Goal: Task Accomplishment & Management: Manage account settings

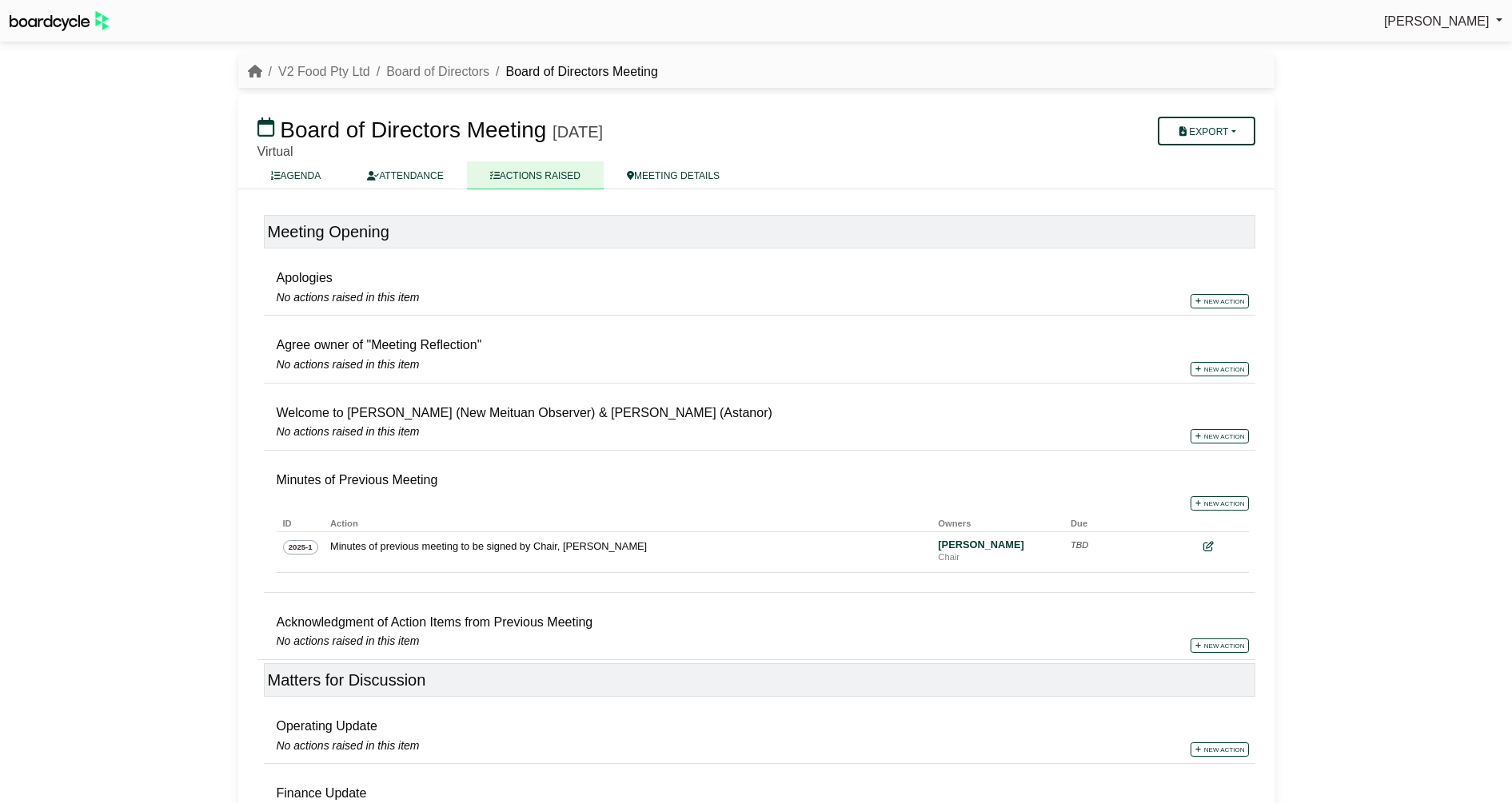
scroll to position [543, 0]
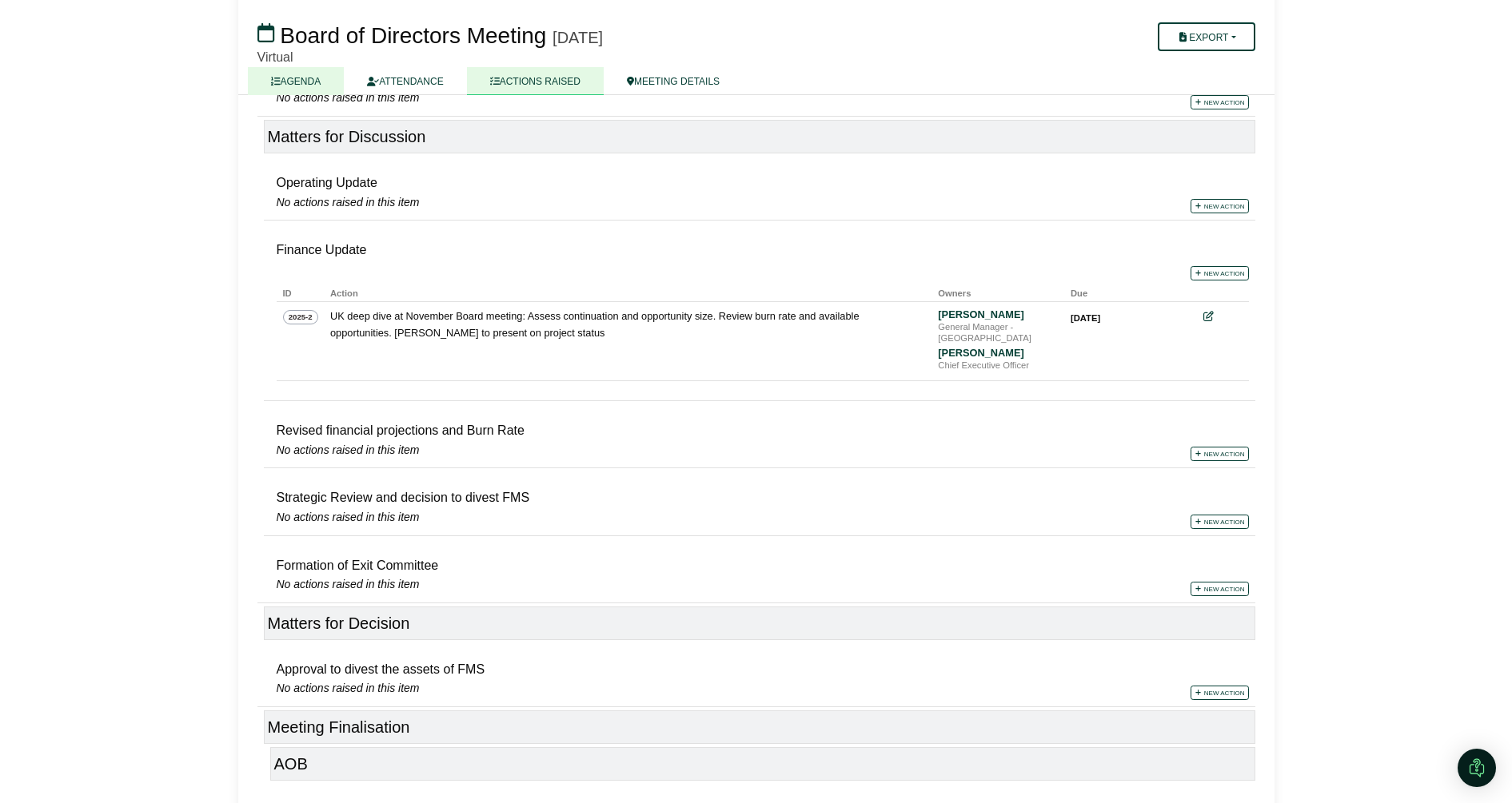
click at [296, 79] on link "AGENDA" at bounding box center [296, 82] width 97 height 28
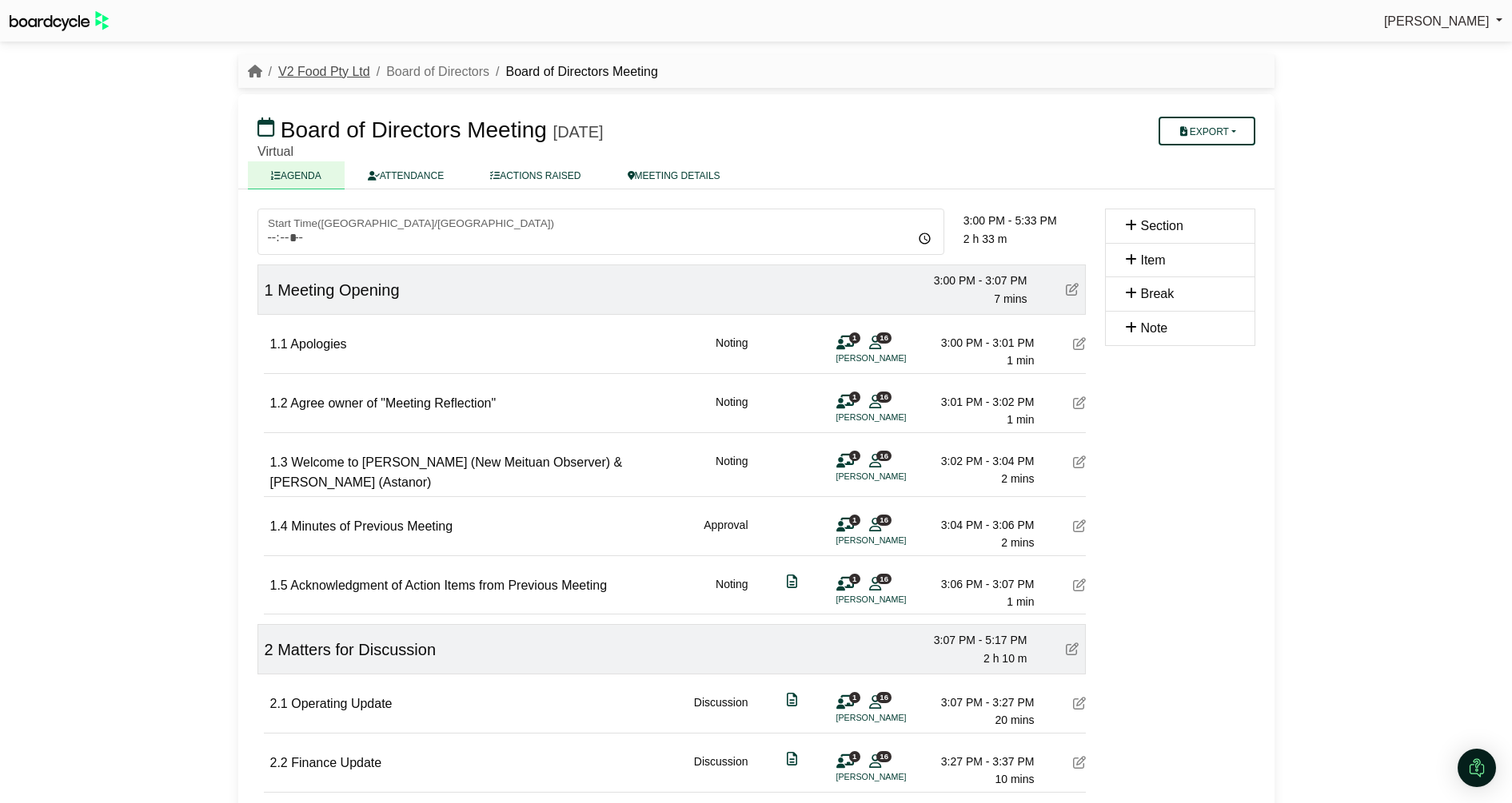
click at [339, 72] on link "V2 Food Pty Ltd" at bounding box center [324, 72] width 92 height 13
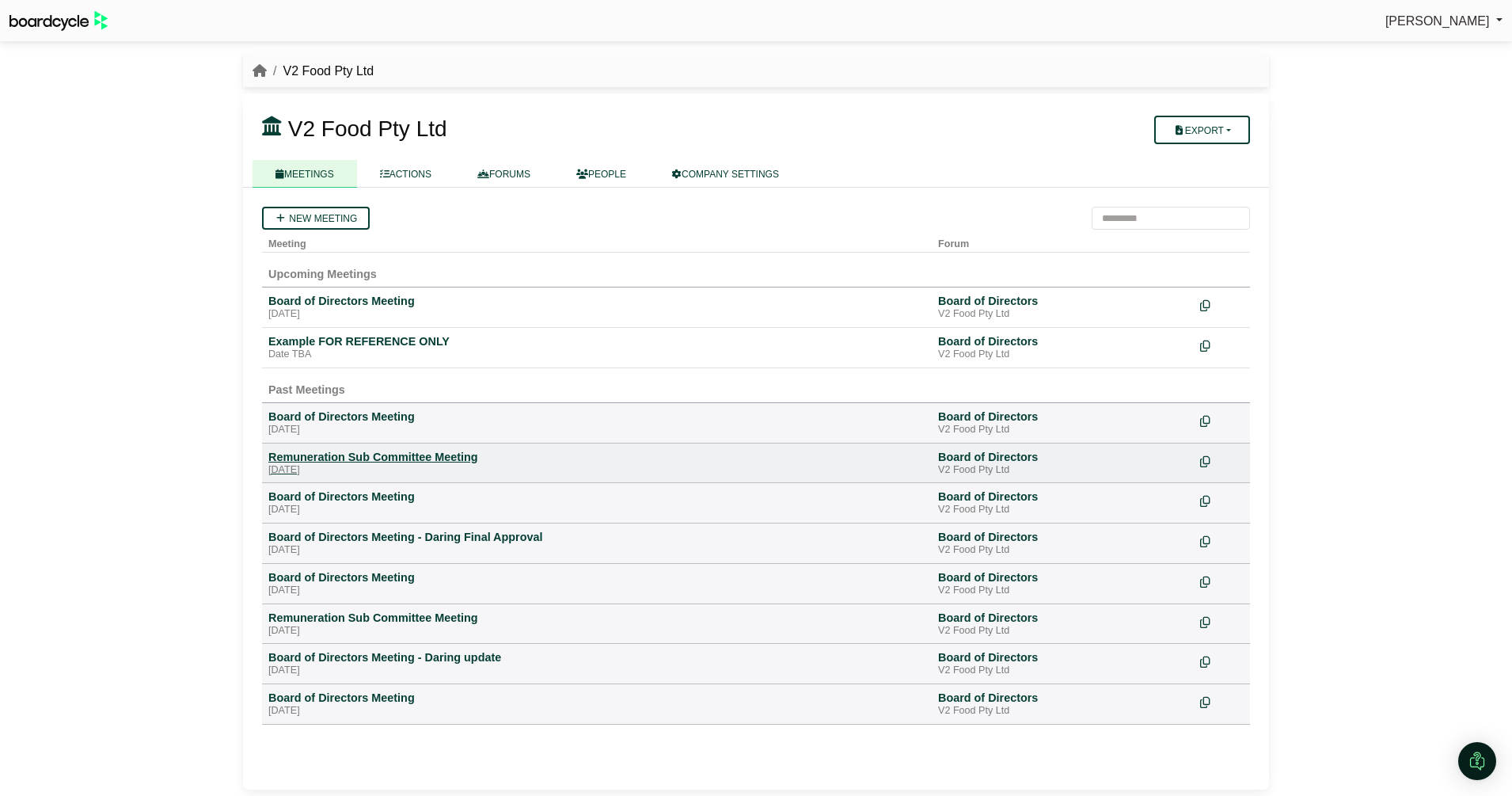
click at [369, 459] on div "Remuneration Sub Committee Meeting" at bounding box center [597, 456] width 657 height 14
click at [1206, 462] on icon at bounding box center [1204, 461] width 10 height 11
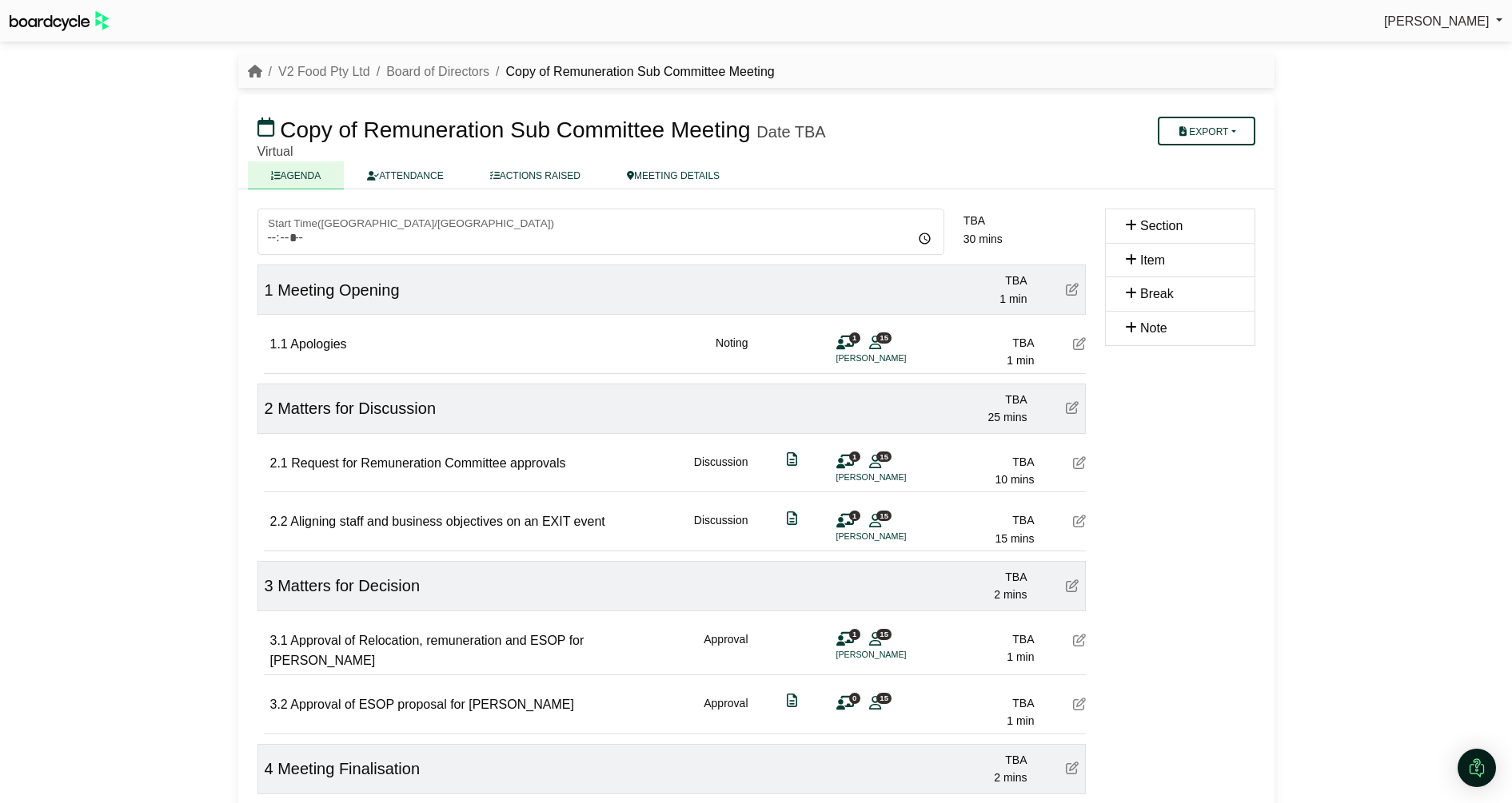
click at [360, 126] on span "Copy of Remuneration Sub Committee Meeting" at bounding box center [515, 130] width 470 height 25
click at [664, 166] on link "MEETING DETAILS" at bounding box center [673, 176] width 139 height 28
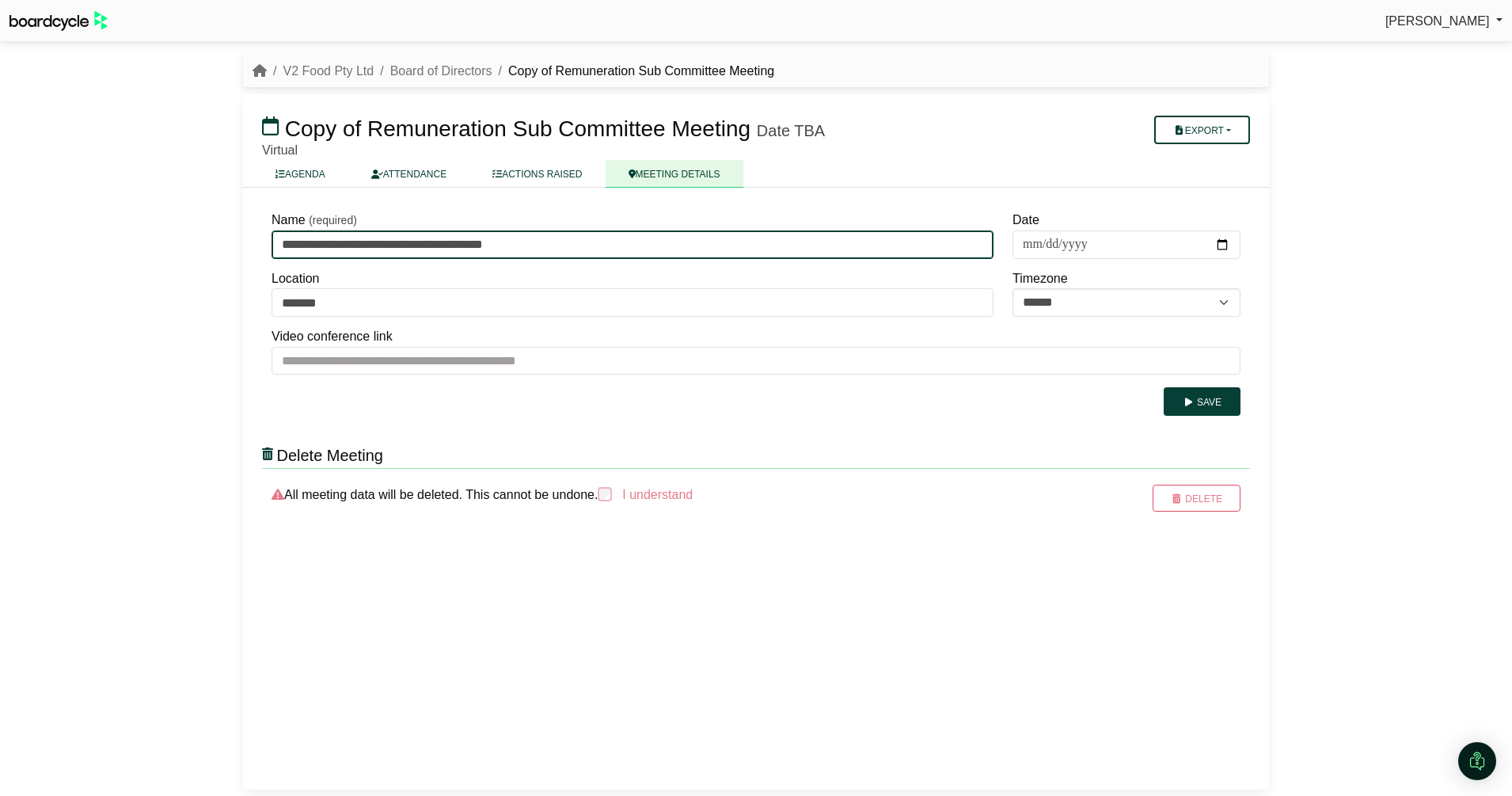
drag, startPoint x: 327, startPoint y: 247, endPoint x: 254, endPoint y: 245, distance: 73.0
click at [254, 245] on div "**********" at bounding box center [756, 489] width 1026 height 602
type input "**********"
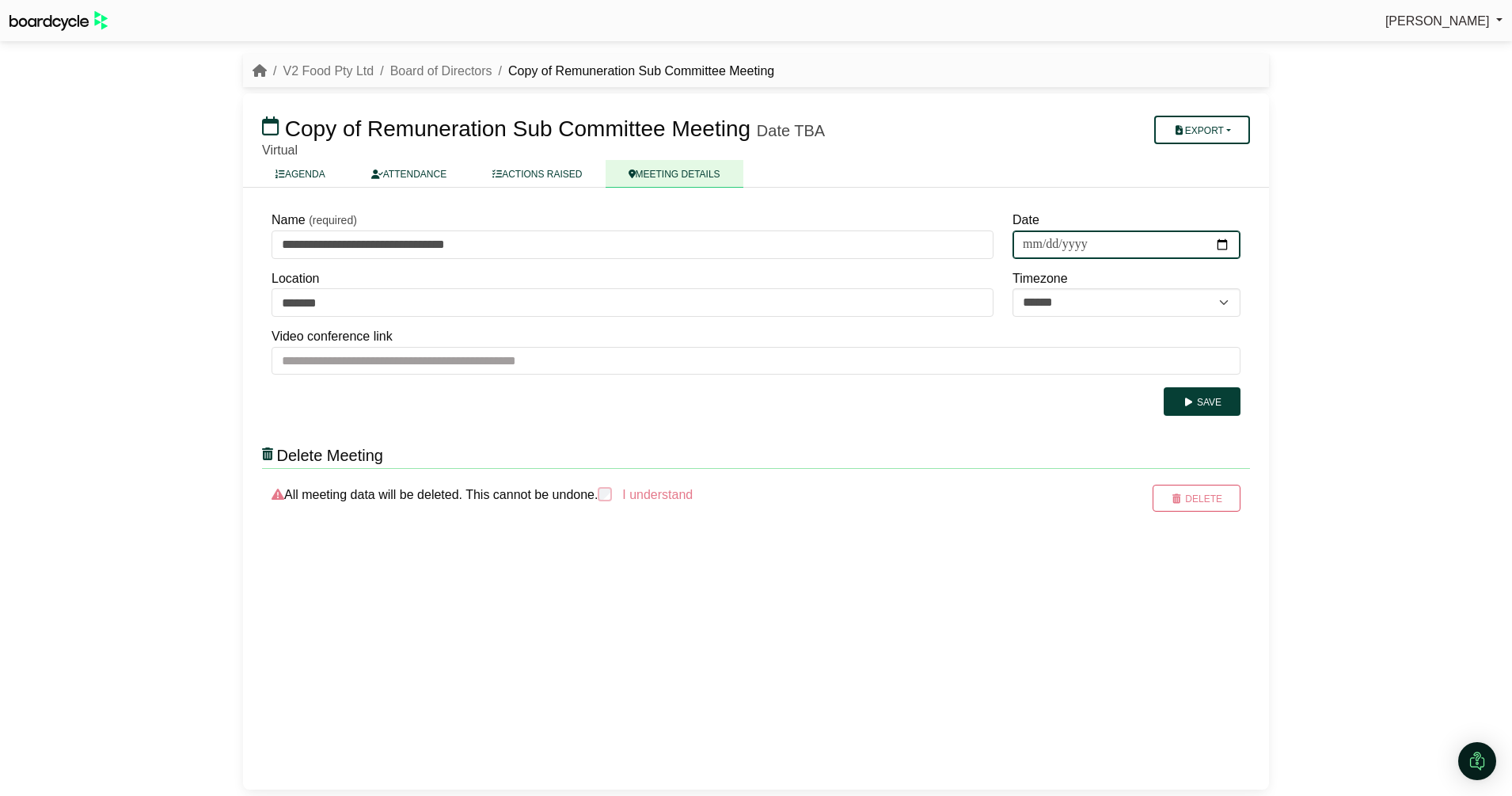
click at [1232, 249] on input "Date" at bounding box center [1126, 244] width 228 height 29
click at [1226, 248] on input "Date" at bounding box center [1126, 244] width 228 height 29
type input "**********"
click at [1201, 395] on button "Save" at bounding box center [1202, 402] width 77 height 29
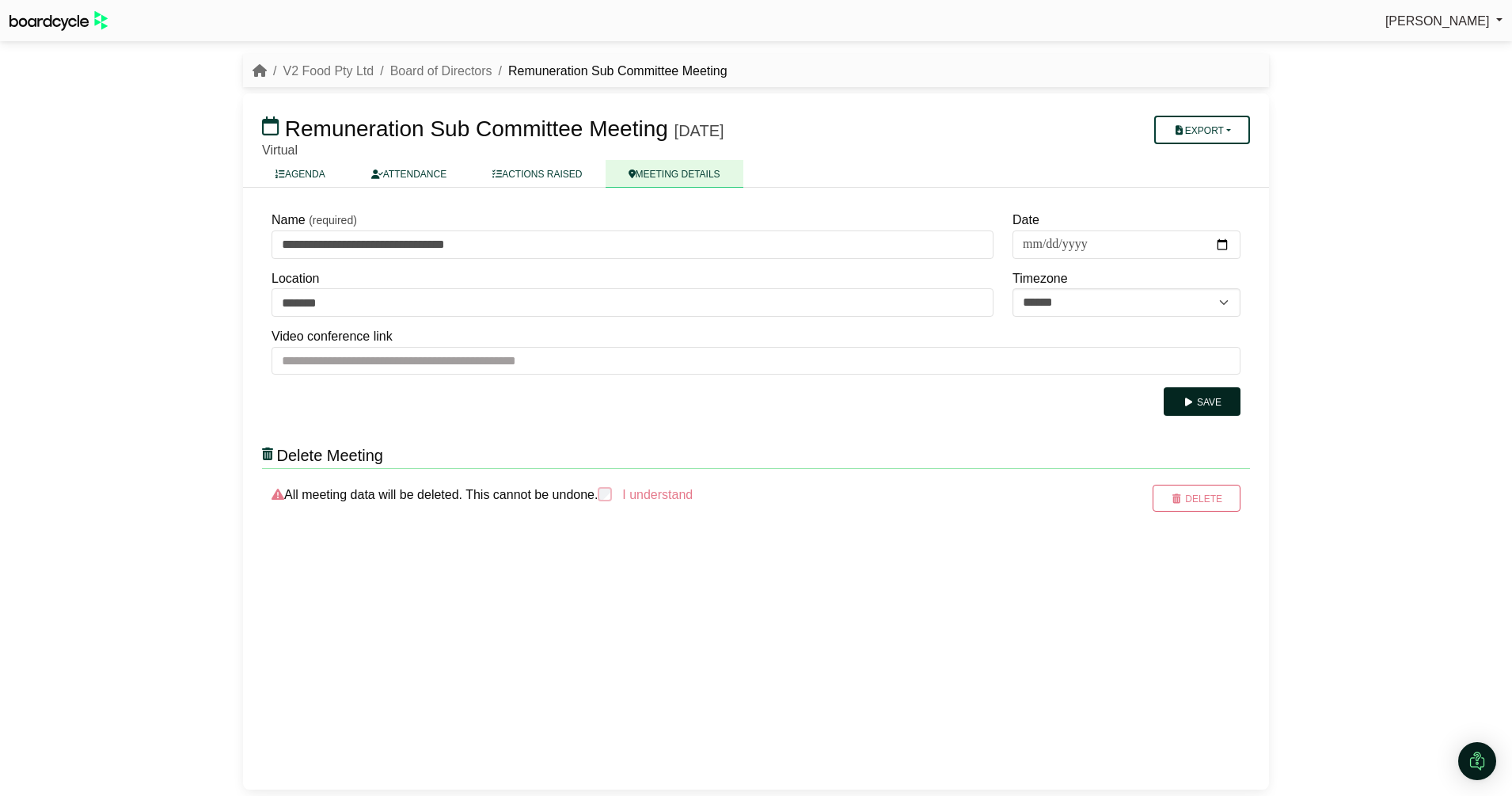
click at [1204, 403] on button "Save" at bounding box center [1202, 402] width 77 height 29
click at [566, 72] on li "Remuneration Sub Committee Meeting" at bounding box center [609, 71] width 235 height 21
click at [298, 175] on link "AGENDA" at bounding box center [300, 174] width 96 height 28
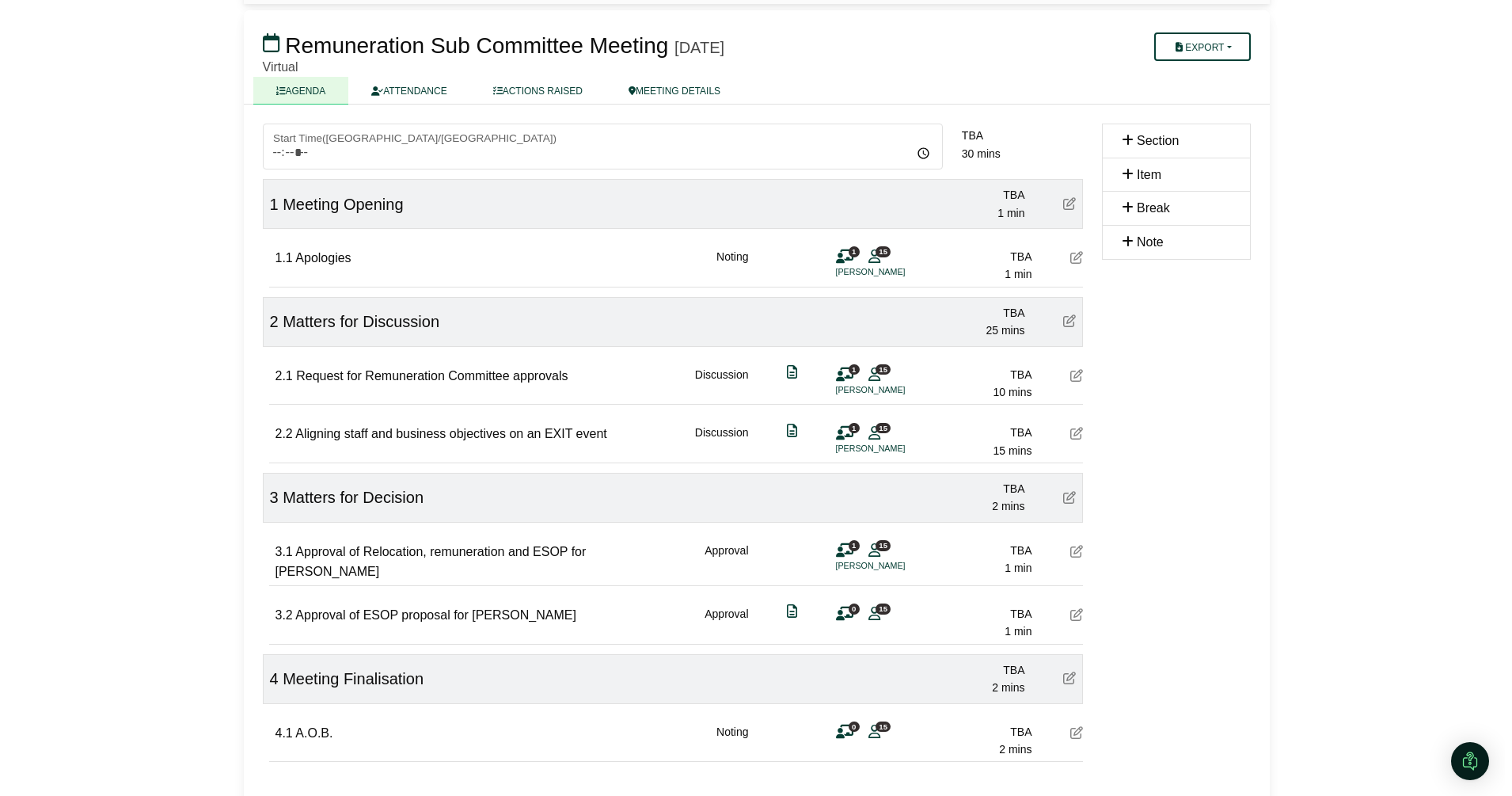
scroll to position [35, 0]
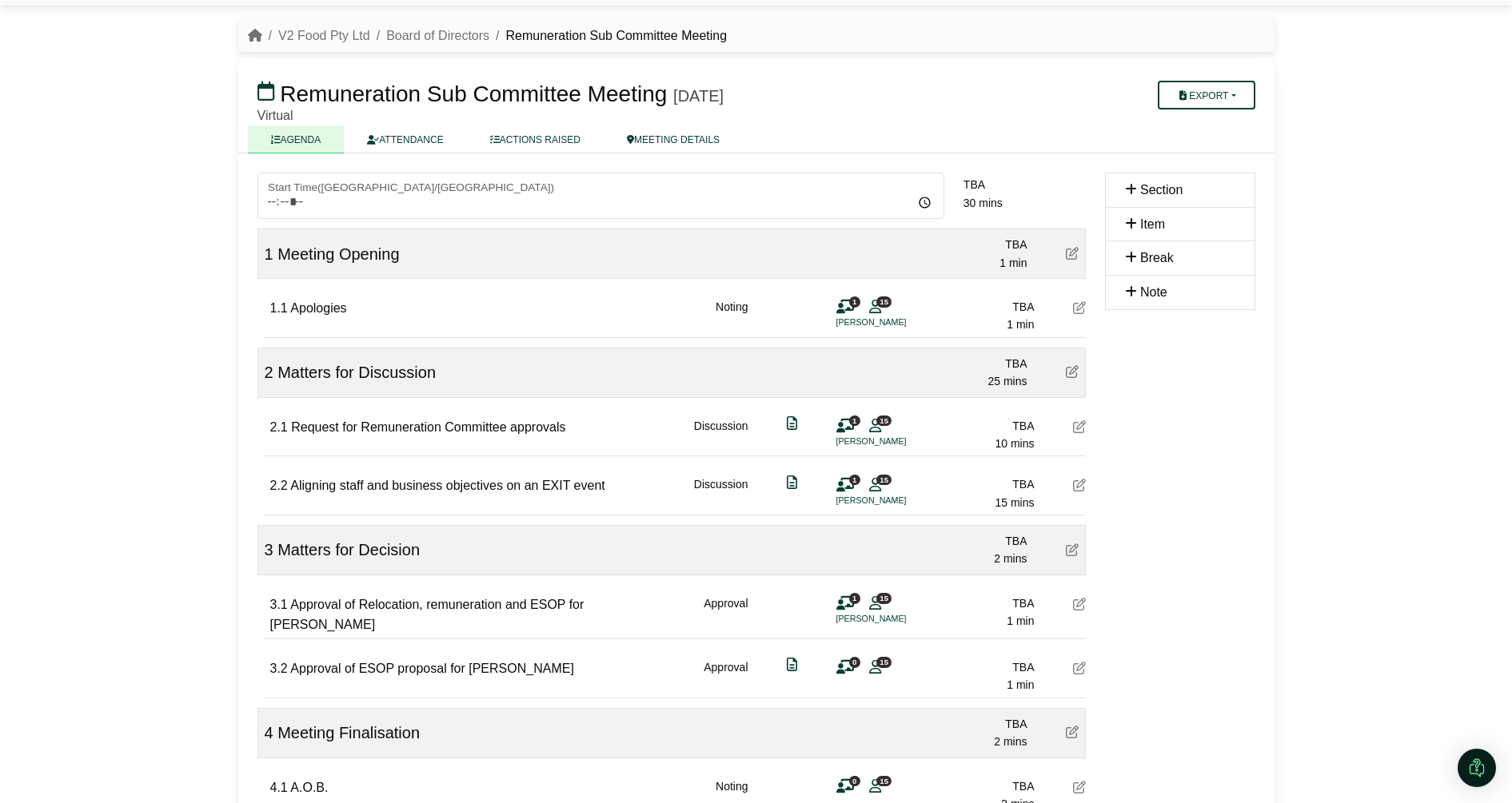
click at [1076, 431] on icon at bounding box center [1079, 426] width 12 height 12
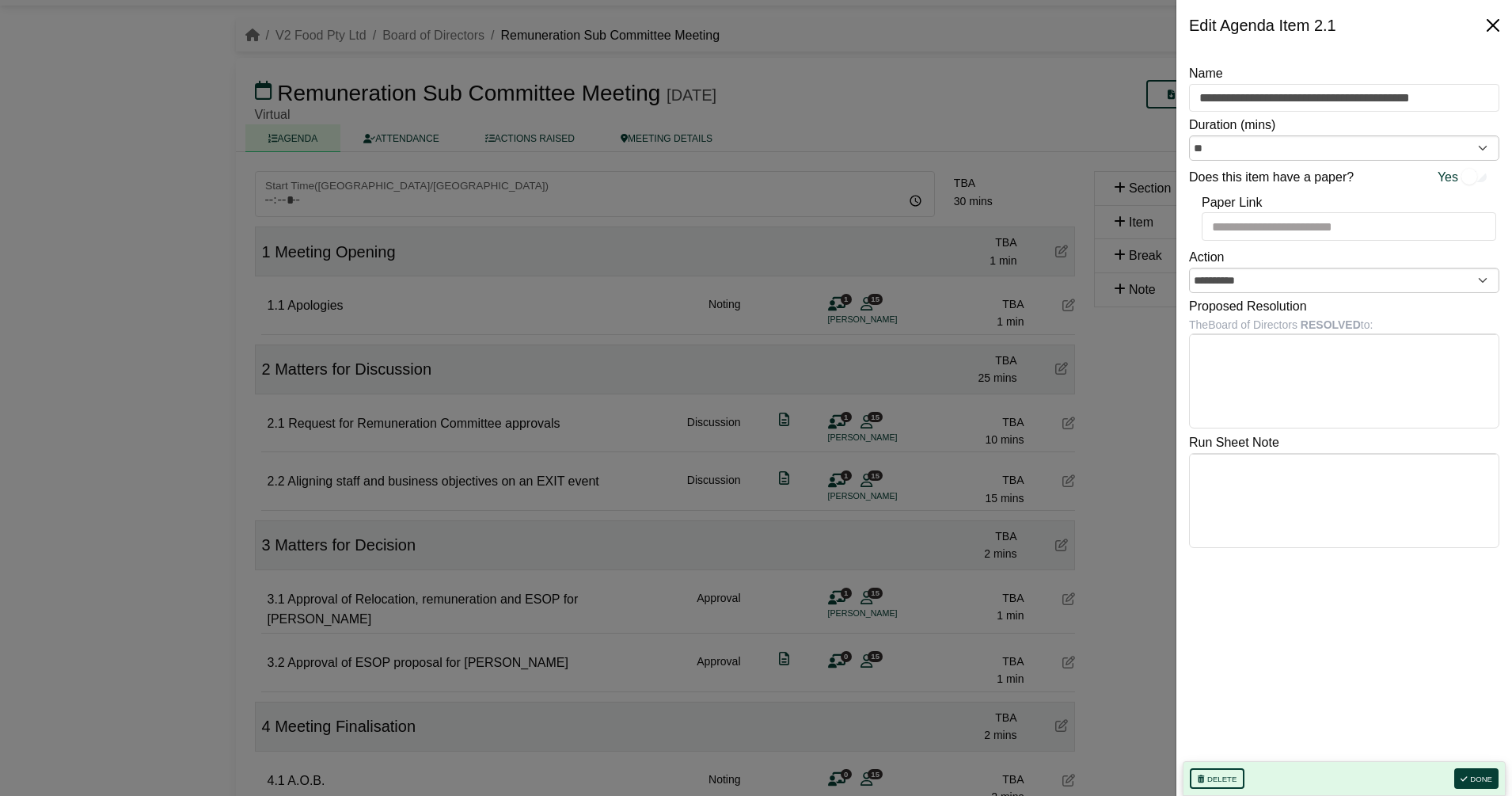
click at [1492, 32] on button "Close" at bounding box center [1493, 25] width 26 height 26
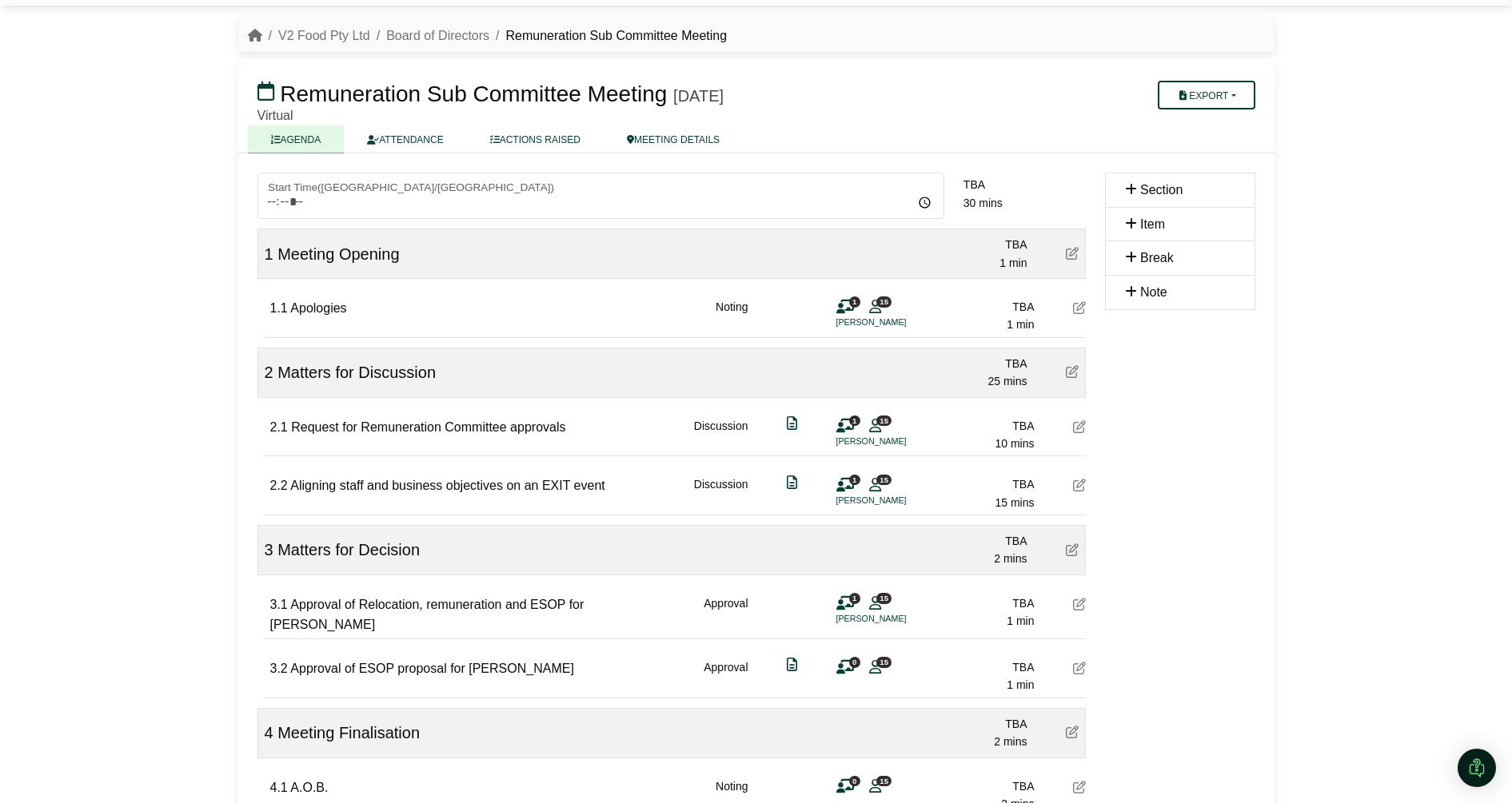
click at [1082, 482] on icon at bounding box center [1079, 484] width 12 height 12
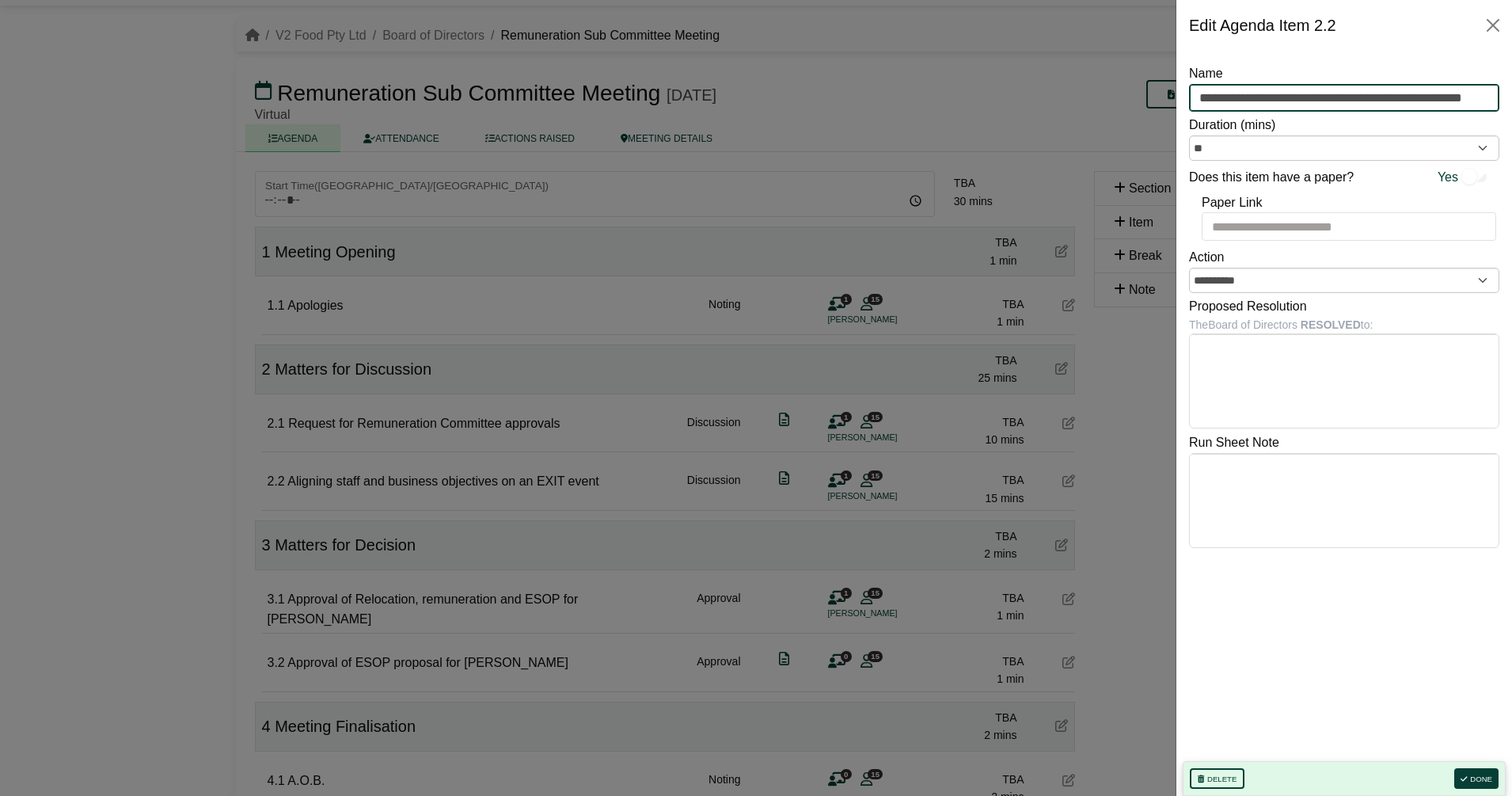
scroll to position [0, 21]
drag, startPoint x: 1200, startPoint y: 101, endPoint x: 1515, endPoint y: 98, distance: 315.0
click at [1496, 98] on html "Julia Connolly Sign Out V2 Food Pty Ltd Board of Directors Remuneration Sub Com…" at bounding box center [756, 362] width 1512 height 796
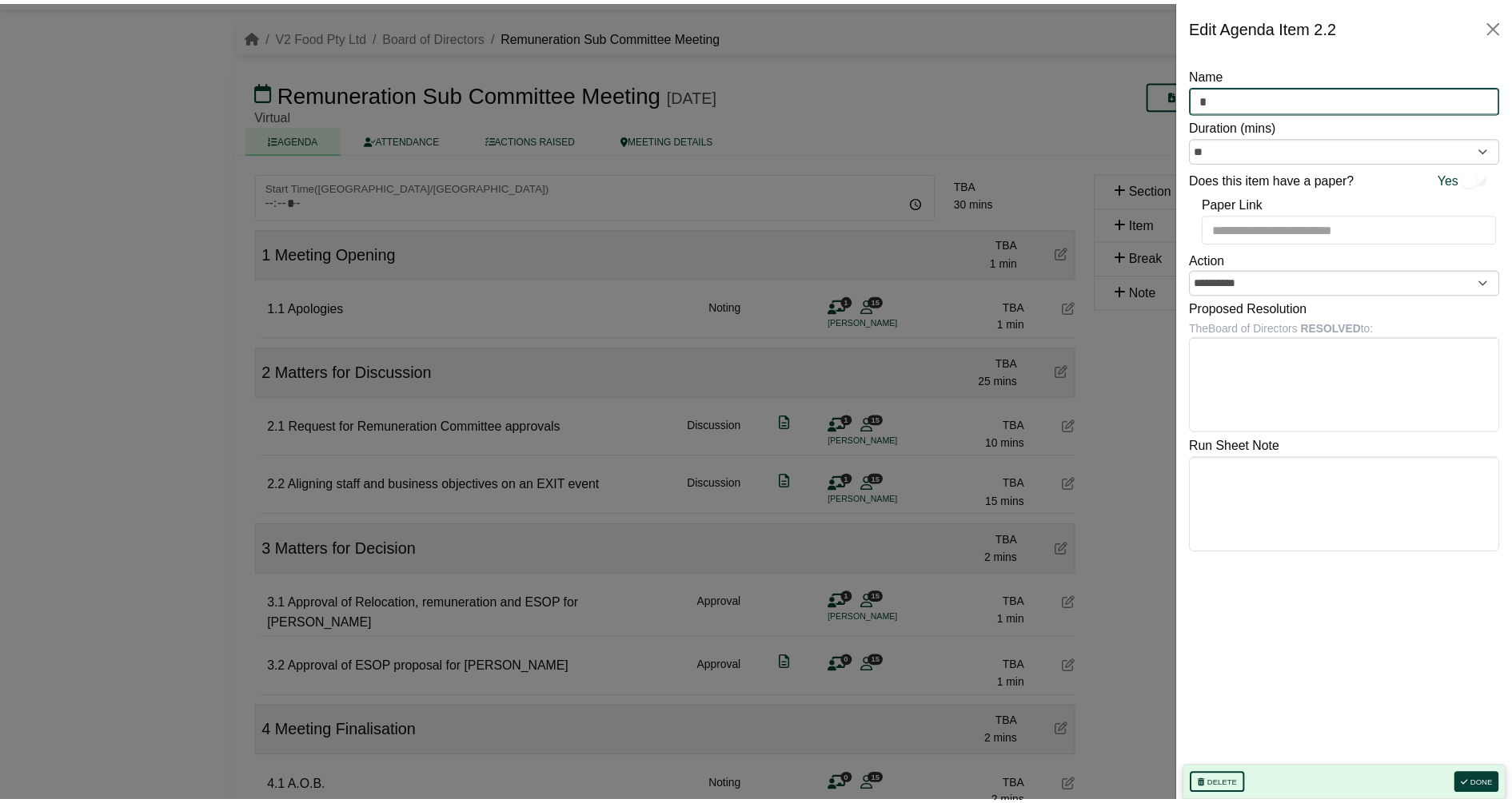
scroll to position [0, 0]
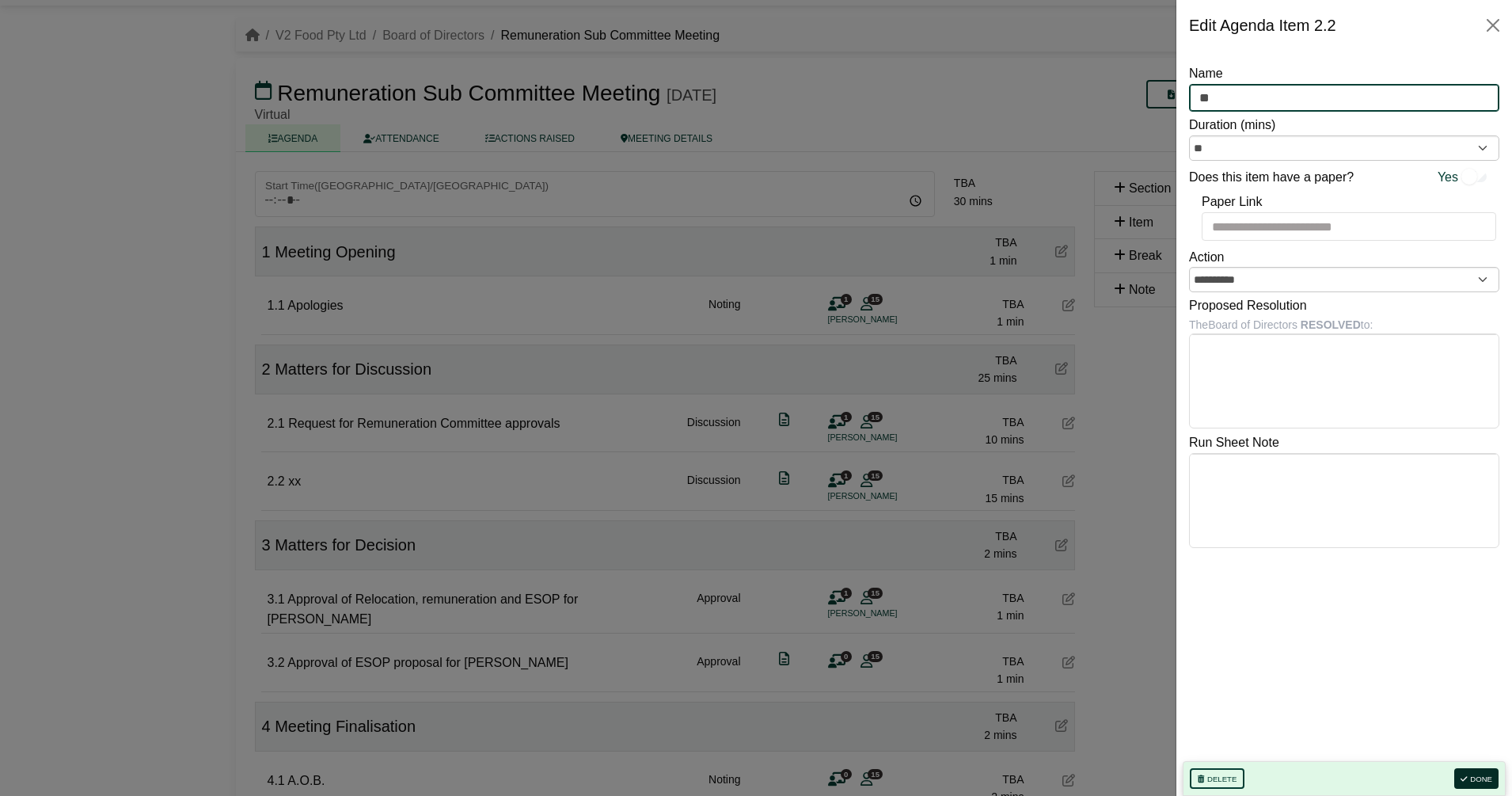
type input "**"
click at [1472, 776] on button "Done" at bounding box center [1477, 779] width 45 height 21
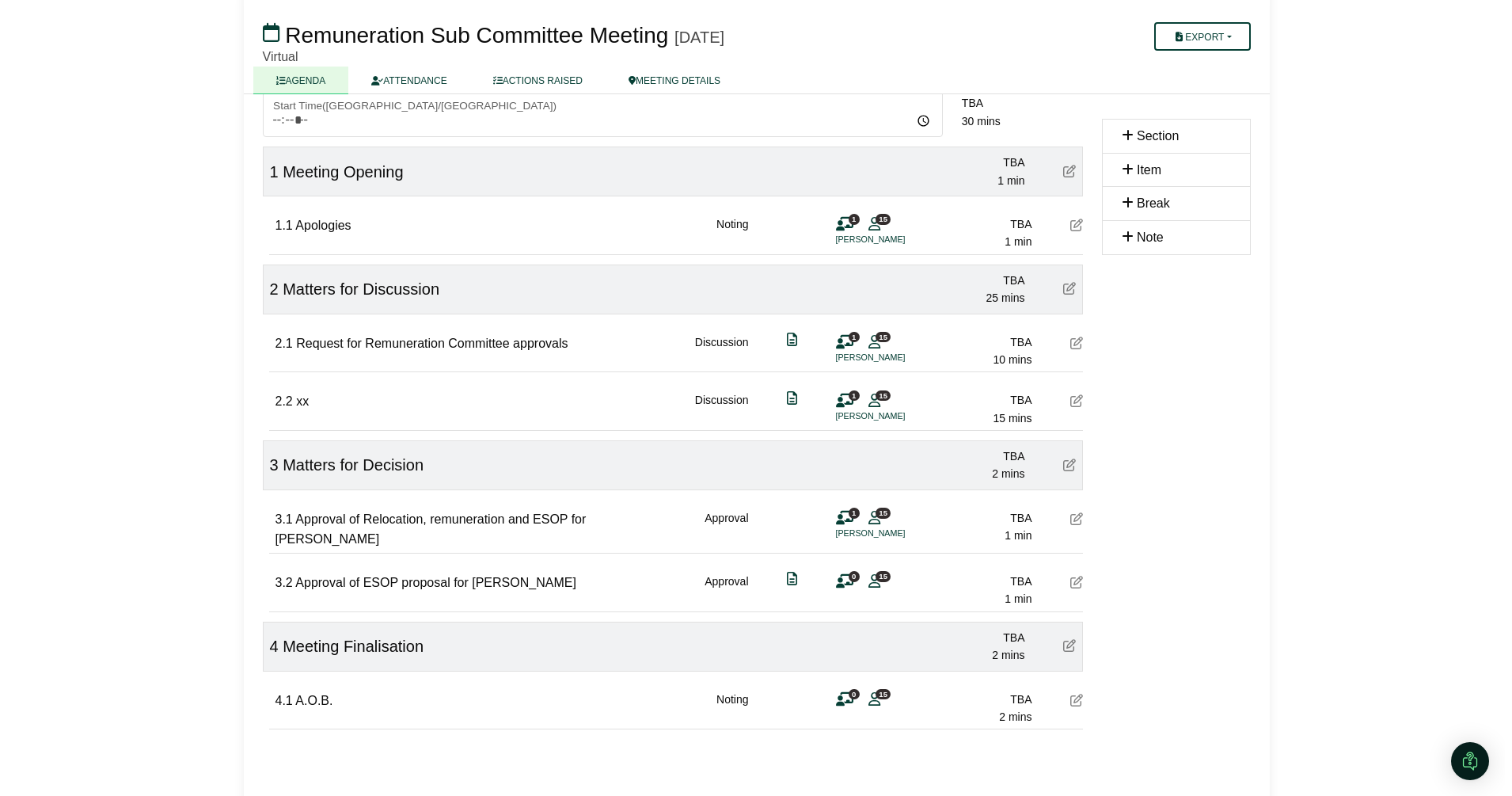
scroll to position [134, 0]
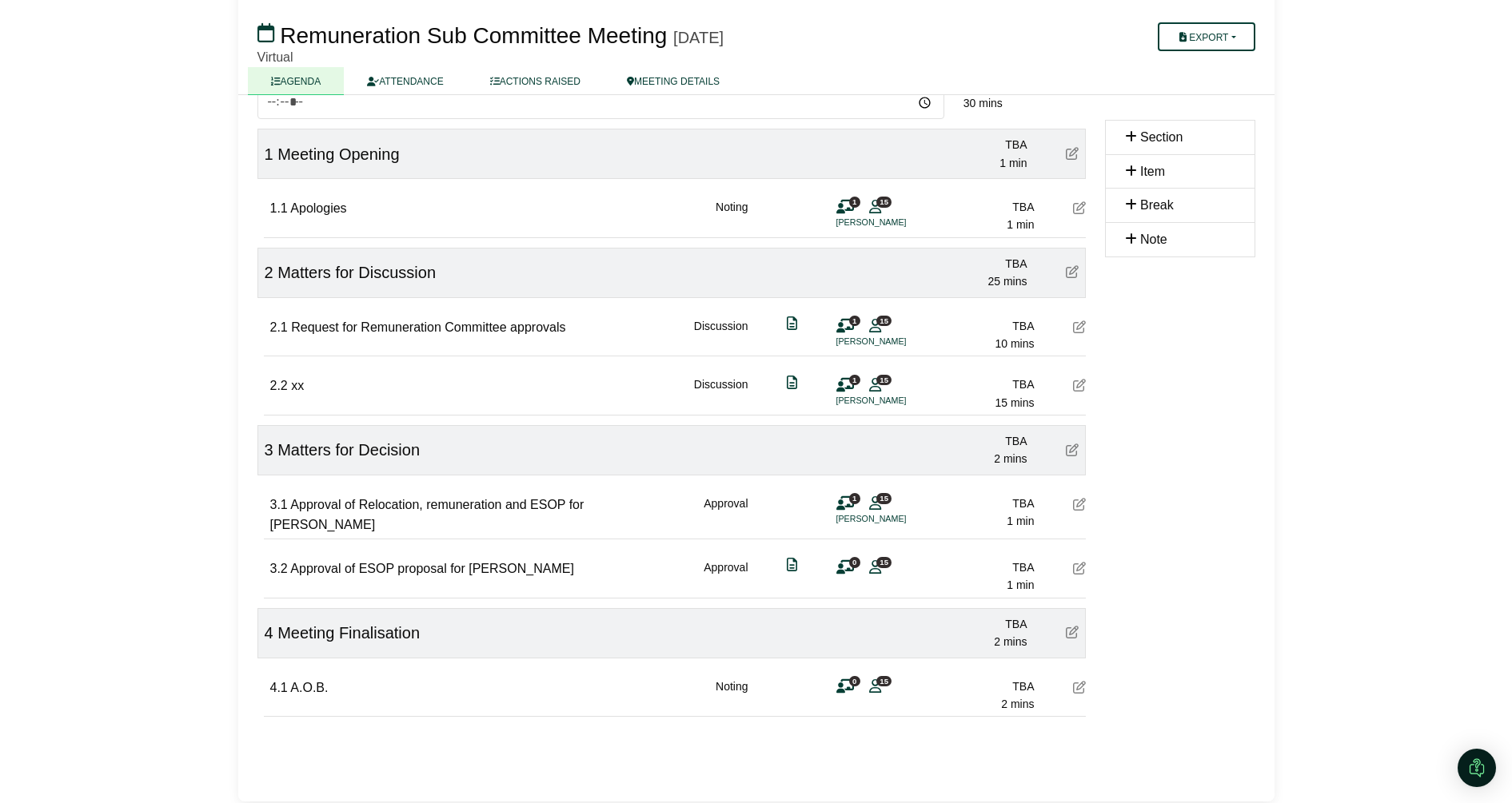
click at [1079, 503] on icon at bounding box center [1079, 503] width 12 height 12
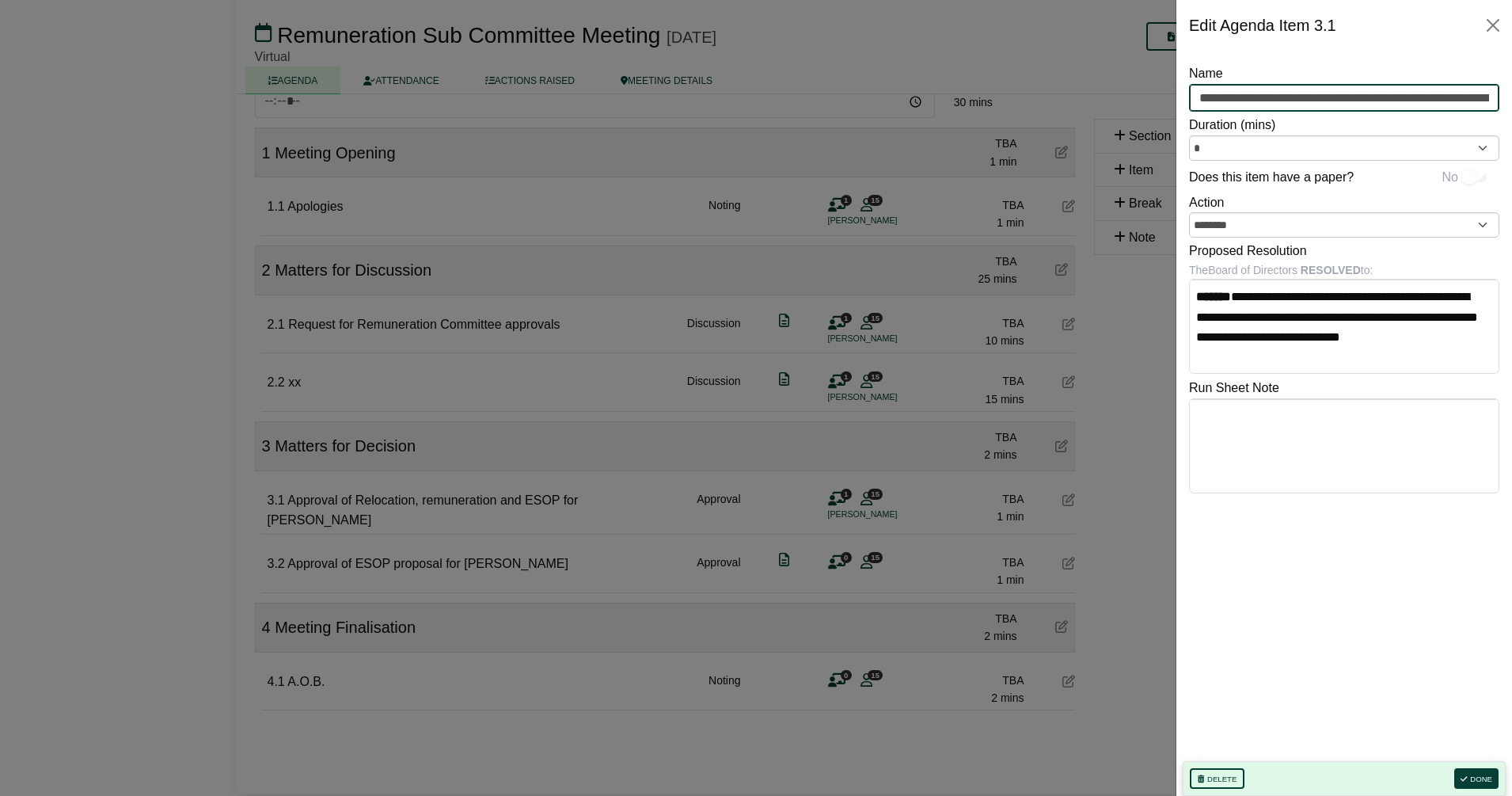
scroll to position [0, 72]
drag, startPoint x: 1270, startPoint y: 97, endPoint x: 1515, endPoint y: 92, distance: 245.1
click at [1496, 92] on html "Julia Connolly Sign Out V2 Food Pty Ltd Board of Directors Remuneration Sub Com…" at bounding box center [756, 263] width 1512 height 796
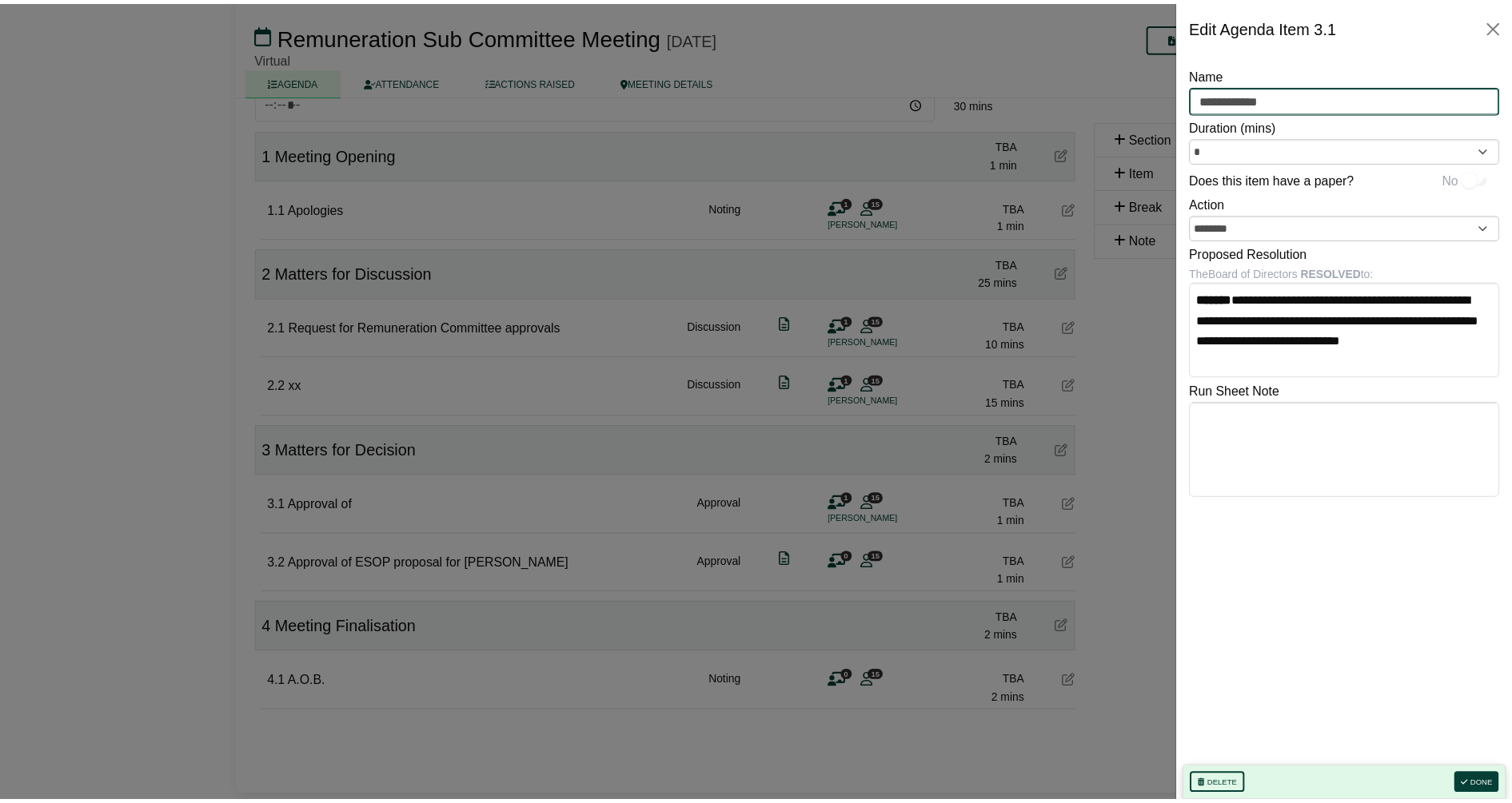
scroll to position [0, 0]
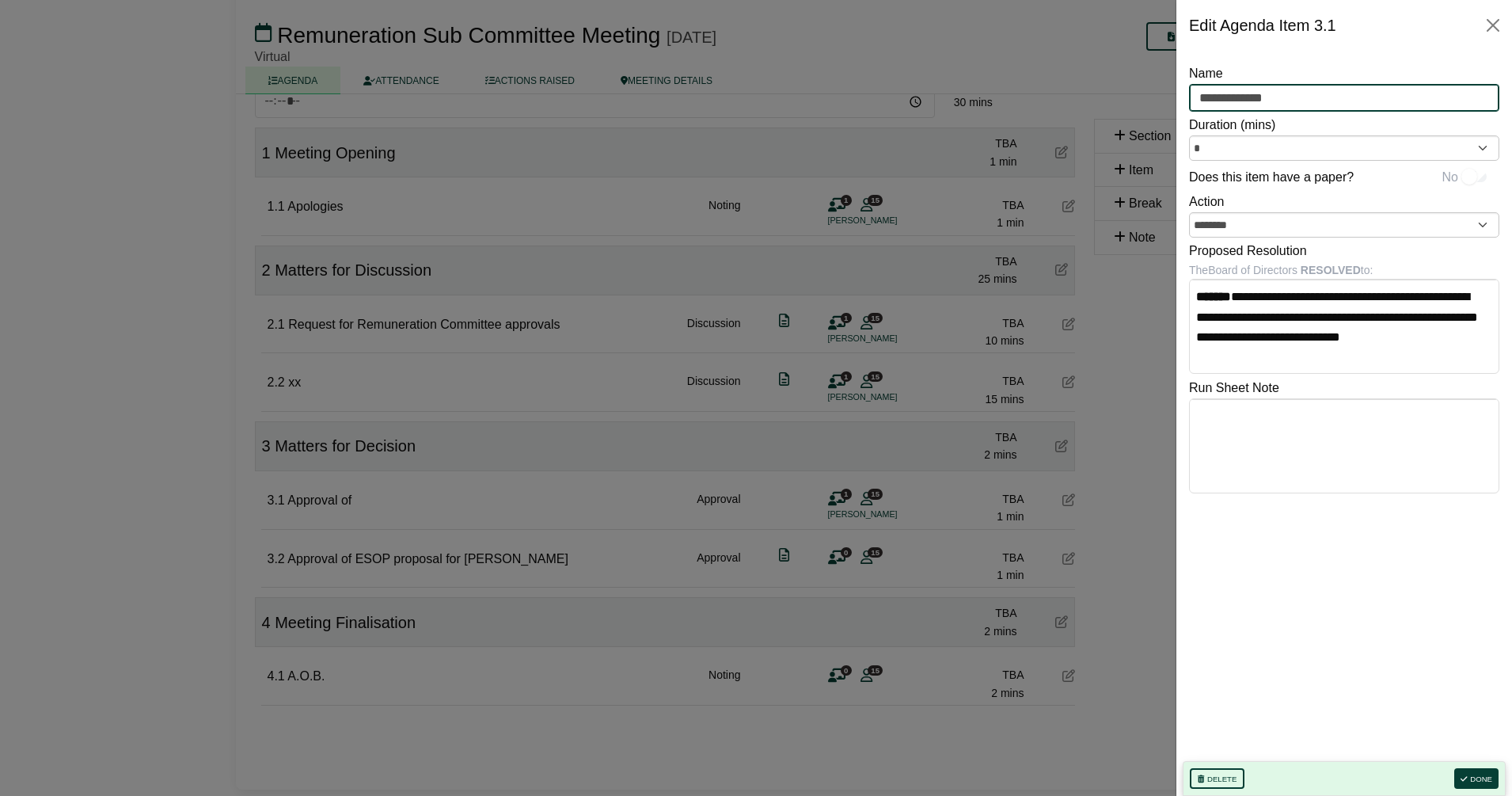
type input "**********"
click at [1466, 780] on icon "button" at bounding box center [1464, 780] width 7 height 8
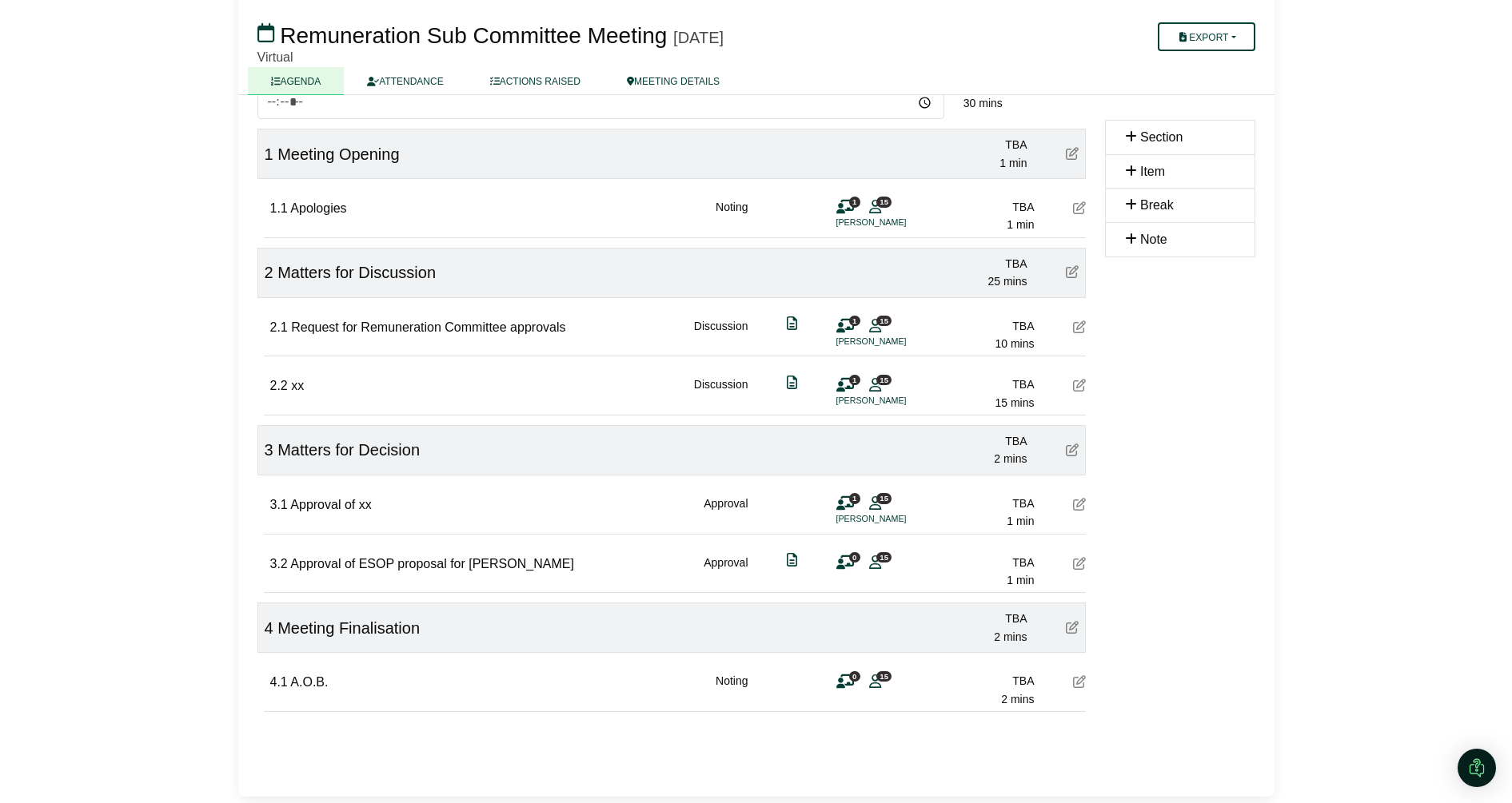
click at [1074, 568] on icon at bounding box center [1079, 563] width 12 height 12
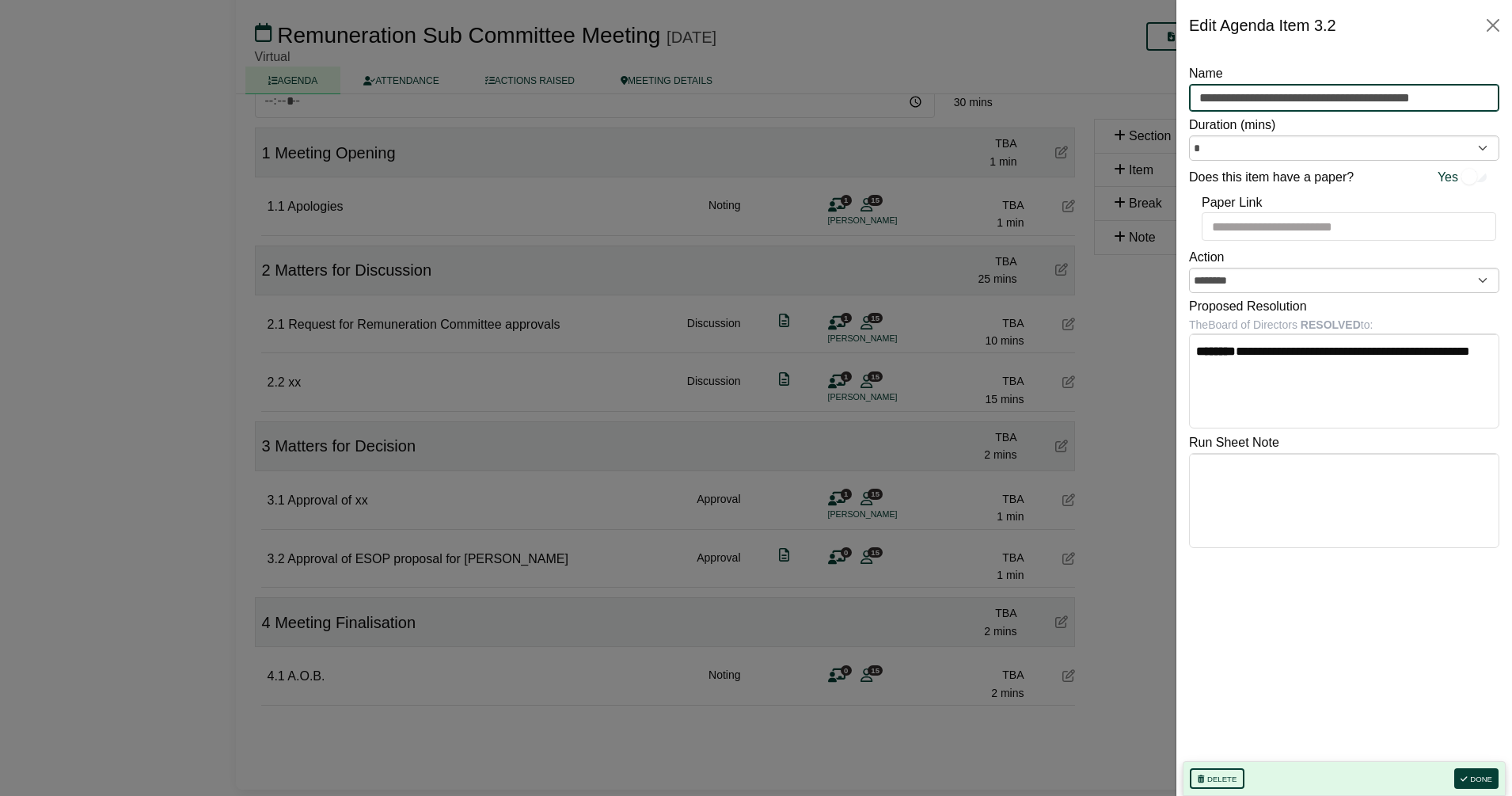
drag, startPoint x: 1266, startPoint y: 99, endPoint x: 1515, endPoint y: 95, distance: 249.0
click at [1496, 95] on html "Julia Connolly Sign Out V2 Food Pty Ltd Board of Directors Remuneration Sub Com…" at bounding box center [756, 263] width 1512 height 796
type input "**********"
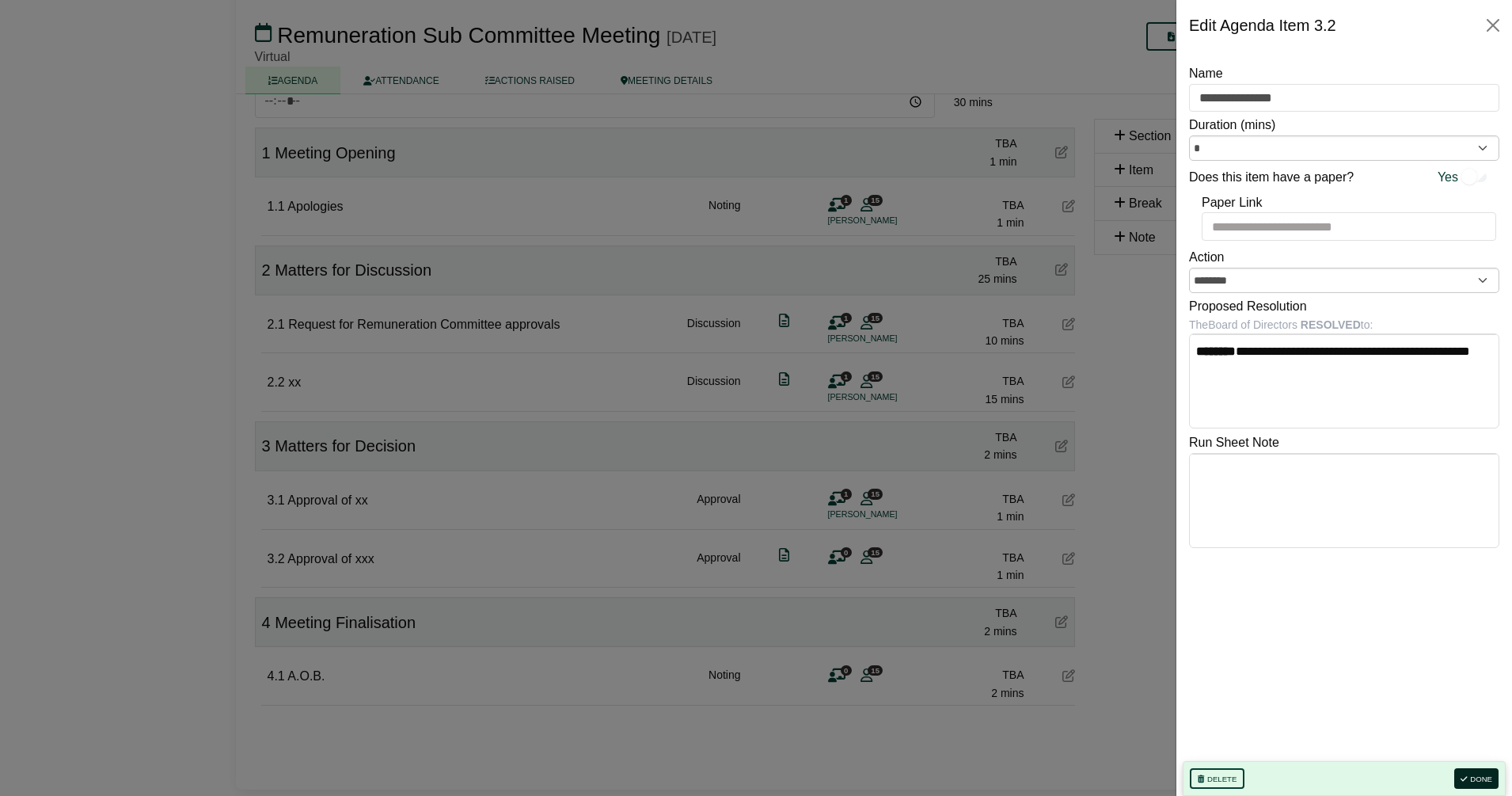
click at [1477, 774] on button "Done" at bounding box center [1477, 779] width 45 height 21
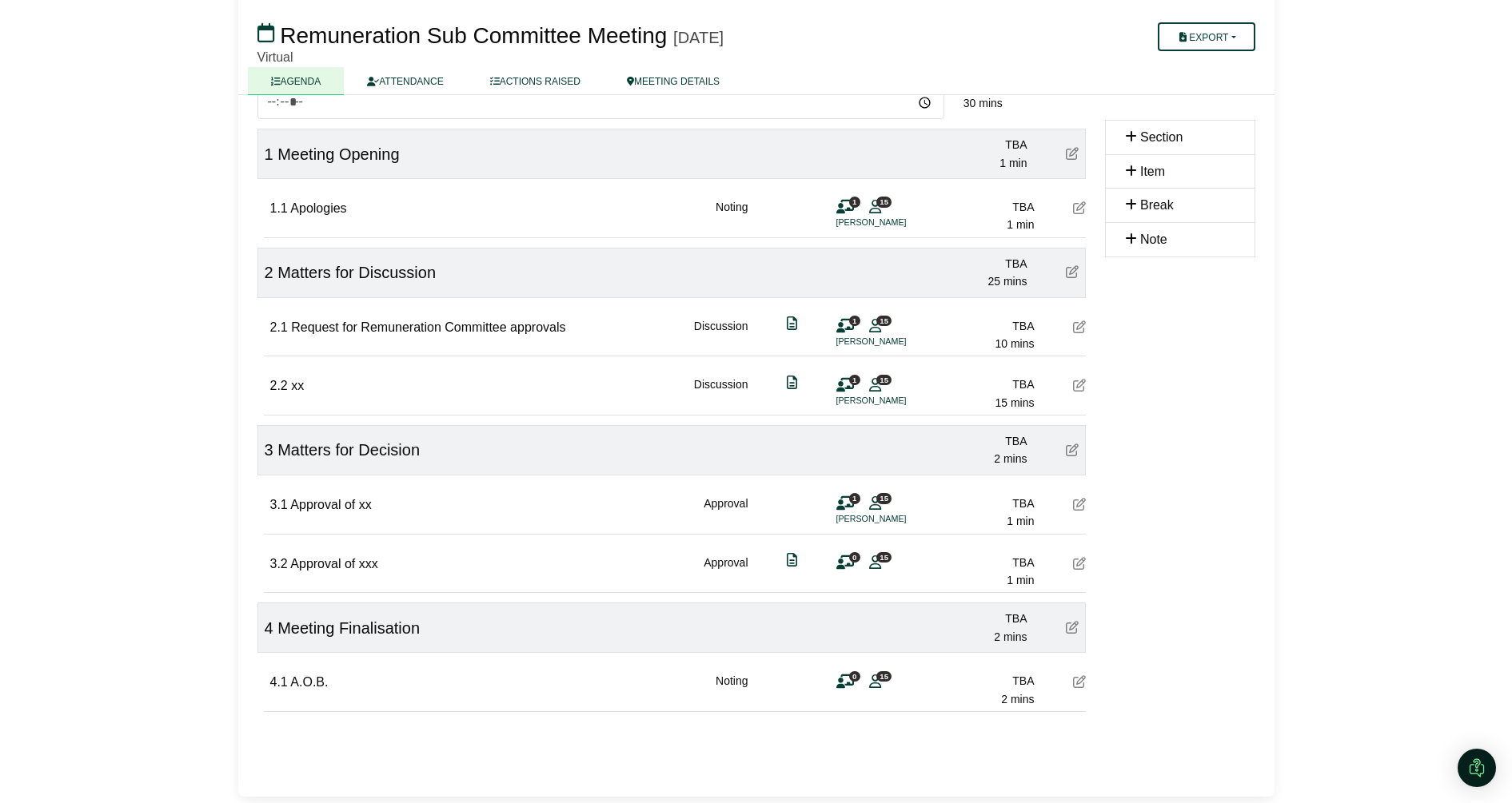
click at [1087, 339] on div "Start Time ( Australia/Sydney ) 09:00 10:00 11:00 12:00 13:00 14:00 TBA 30 mins…" at bounding box center [672, 424] width 848 height 704
click at [1077, 330] on icon at bounding box center [1079, 326] width 12 height 12
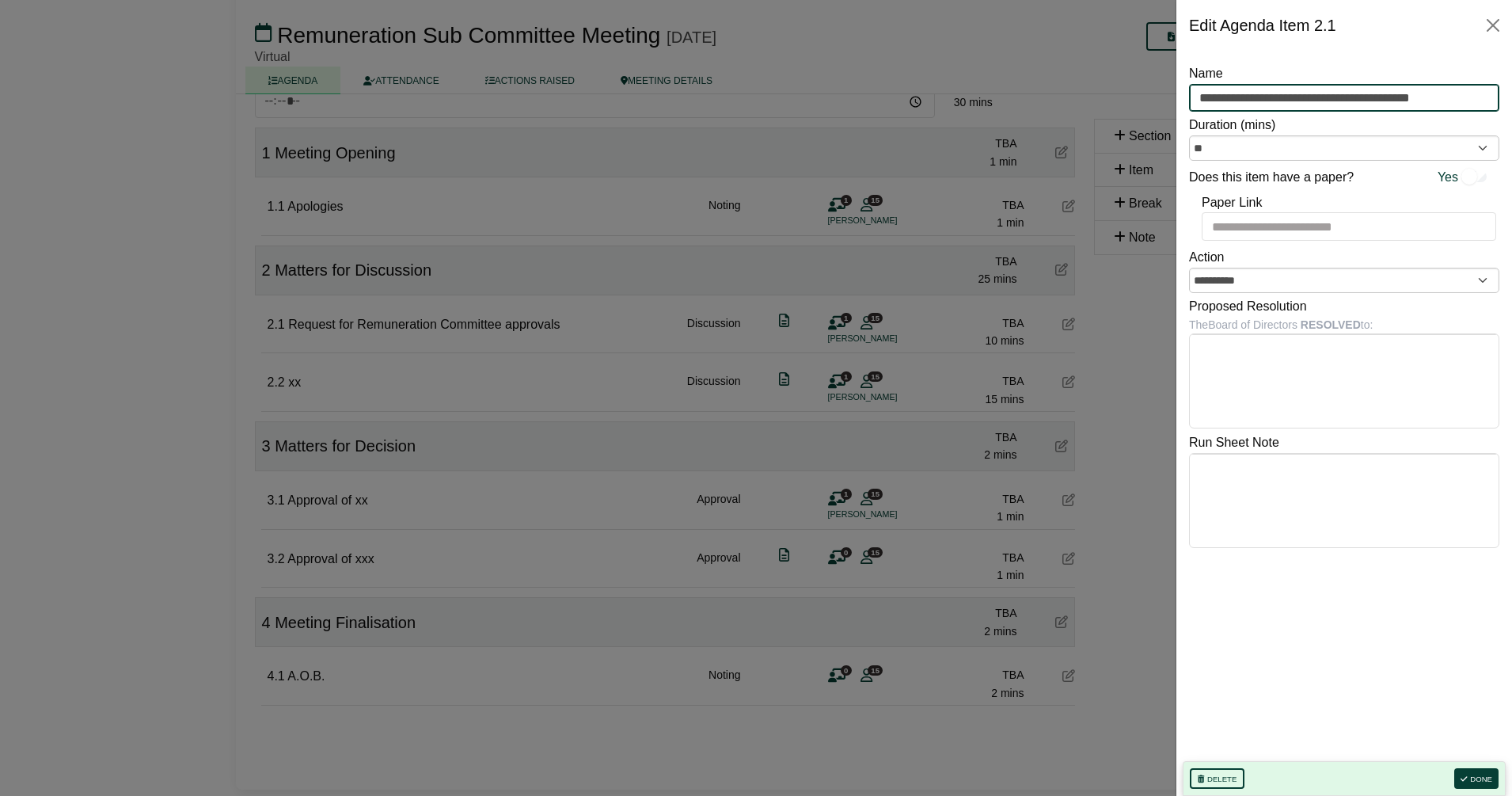
drag, startPoint x: 1271, startPoint y: 96, endPoint x: 1477, endPoint y: 82, distance: 206.5
click at [1477, 82] on div "**********" at bounding box center [1344, 87] width 310 height 49
type input "**********"
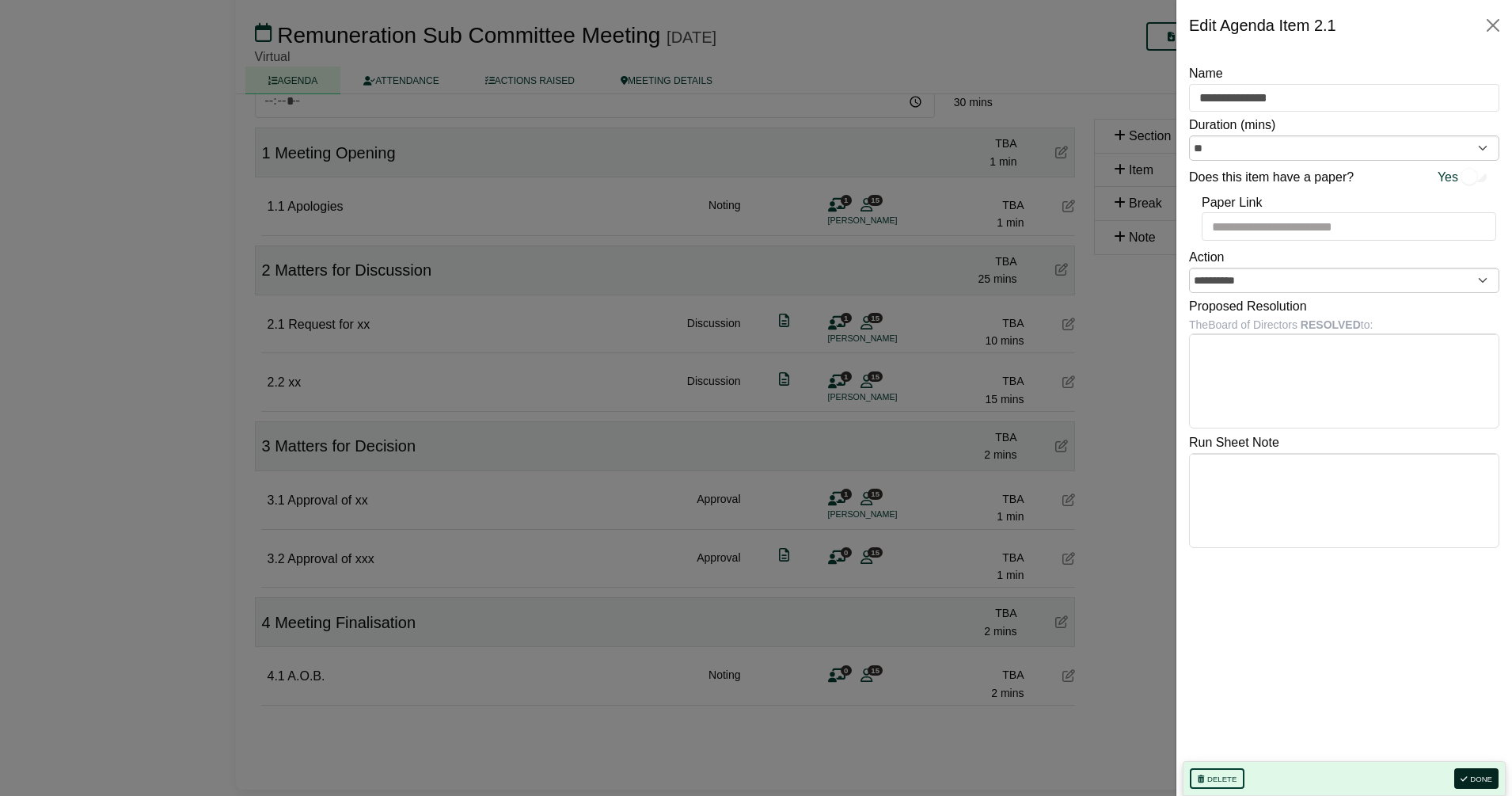
click at [1489, 772] on button "Done" at bounding box center [1477, 779] width 45 height 21
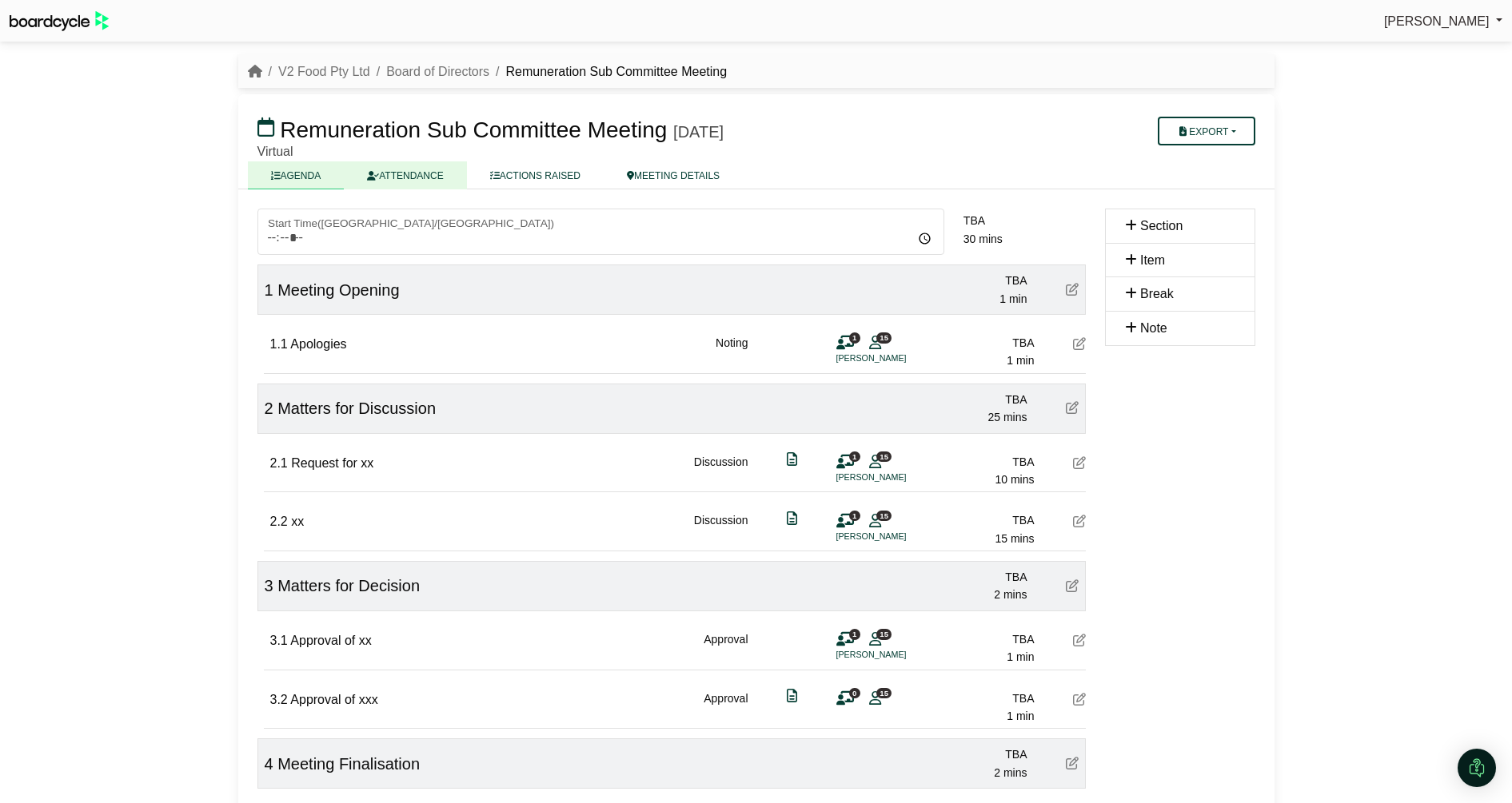
click at [405, 163] on link "ATTENDANCE" at bounding box center [405, 176] width 122 height 28
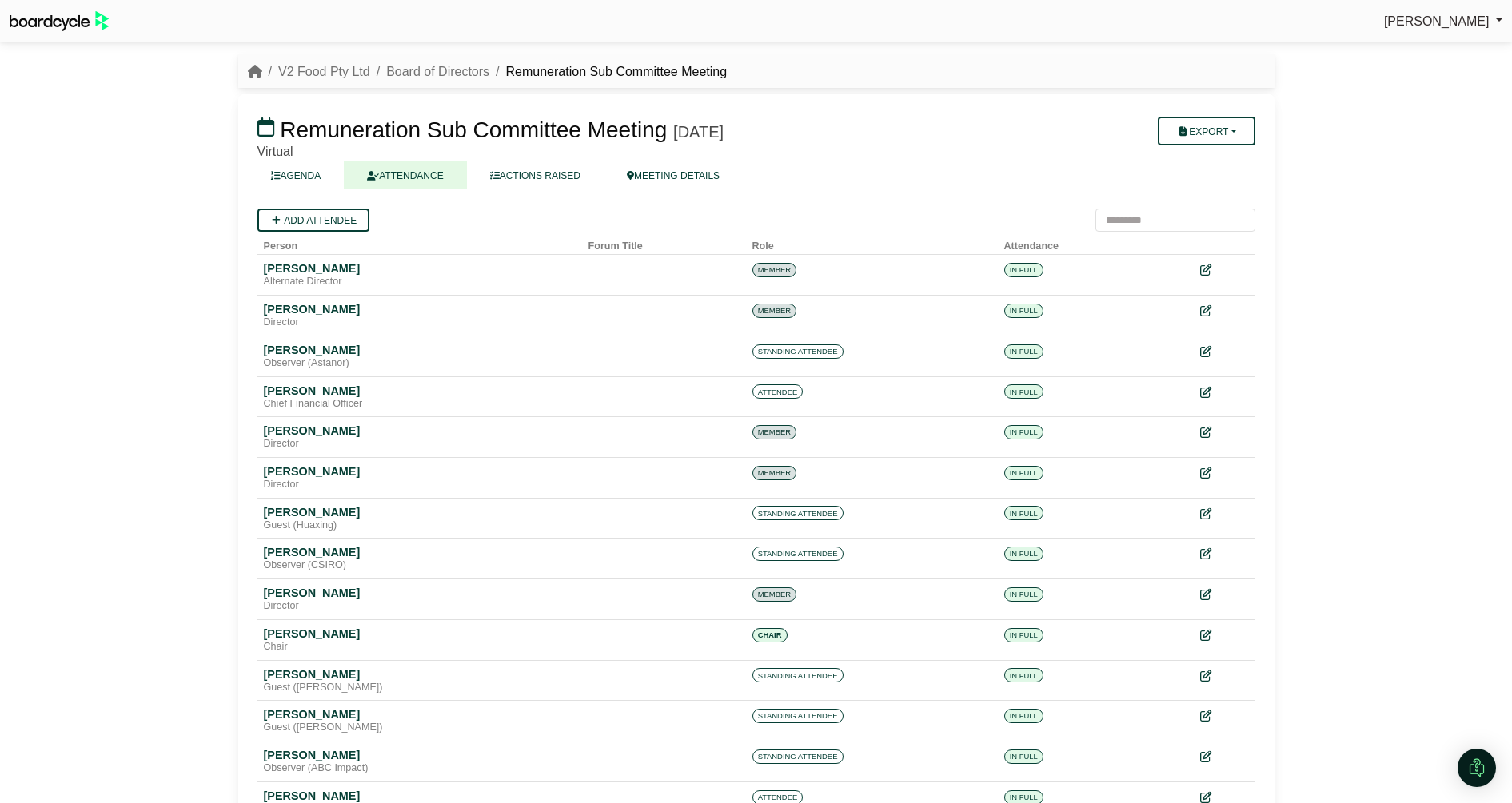
click at [1484, 280] on div "[PERSON_NAME] Sign Out V2 Food Pty Ltd Board of Directors Remuneration Sub Comm…" at bounding box center [756, 401] width 1512 height 803
click at [445, 67] on link "Board of Directors" at bounding box center [438, 72] width 103 height 13
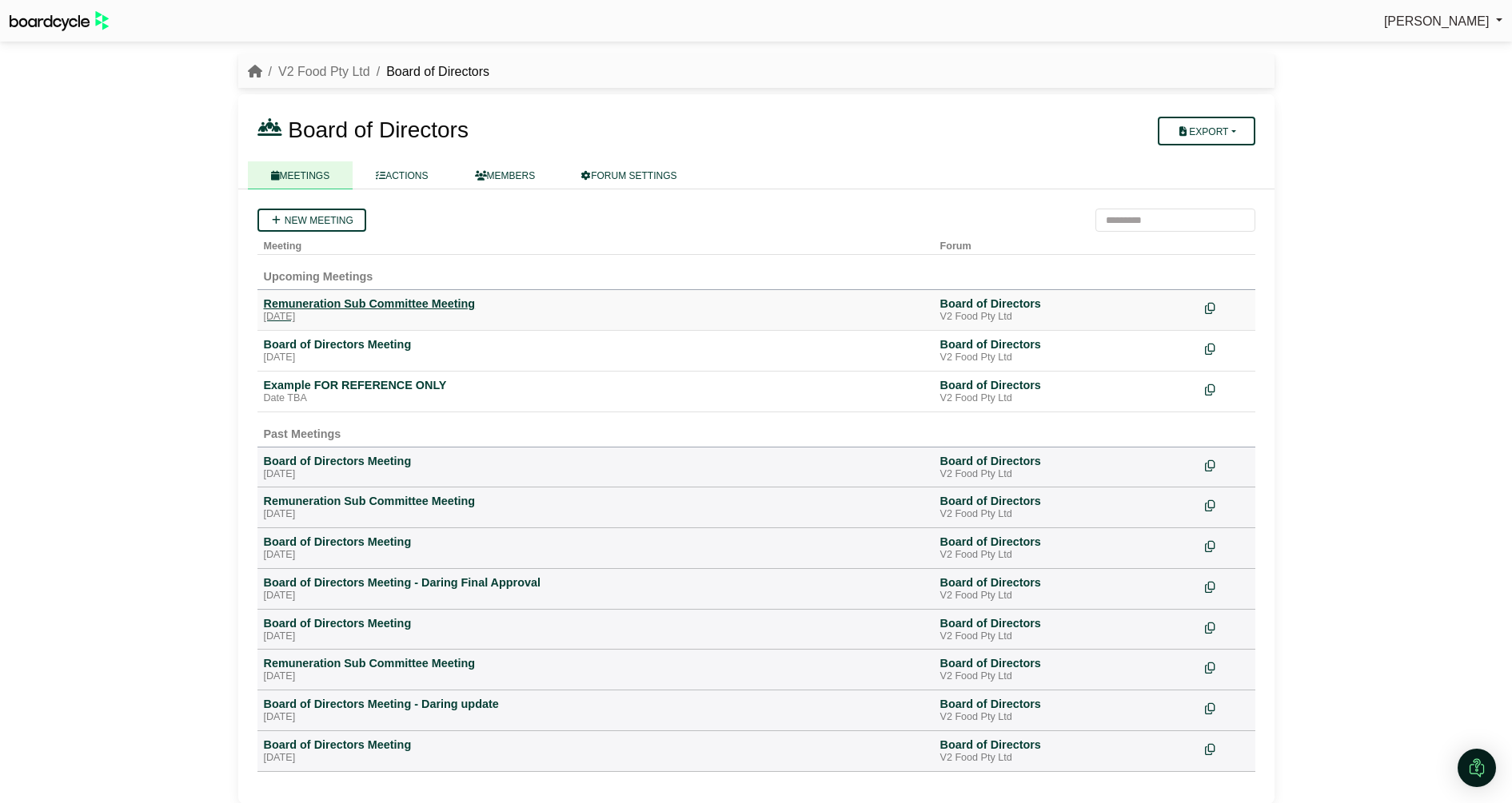
click at [380, 305] on div "Remuneration Sub Committee Meeting" at bounding box center [595, 303] width 664 height 14
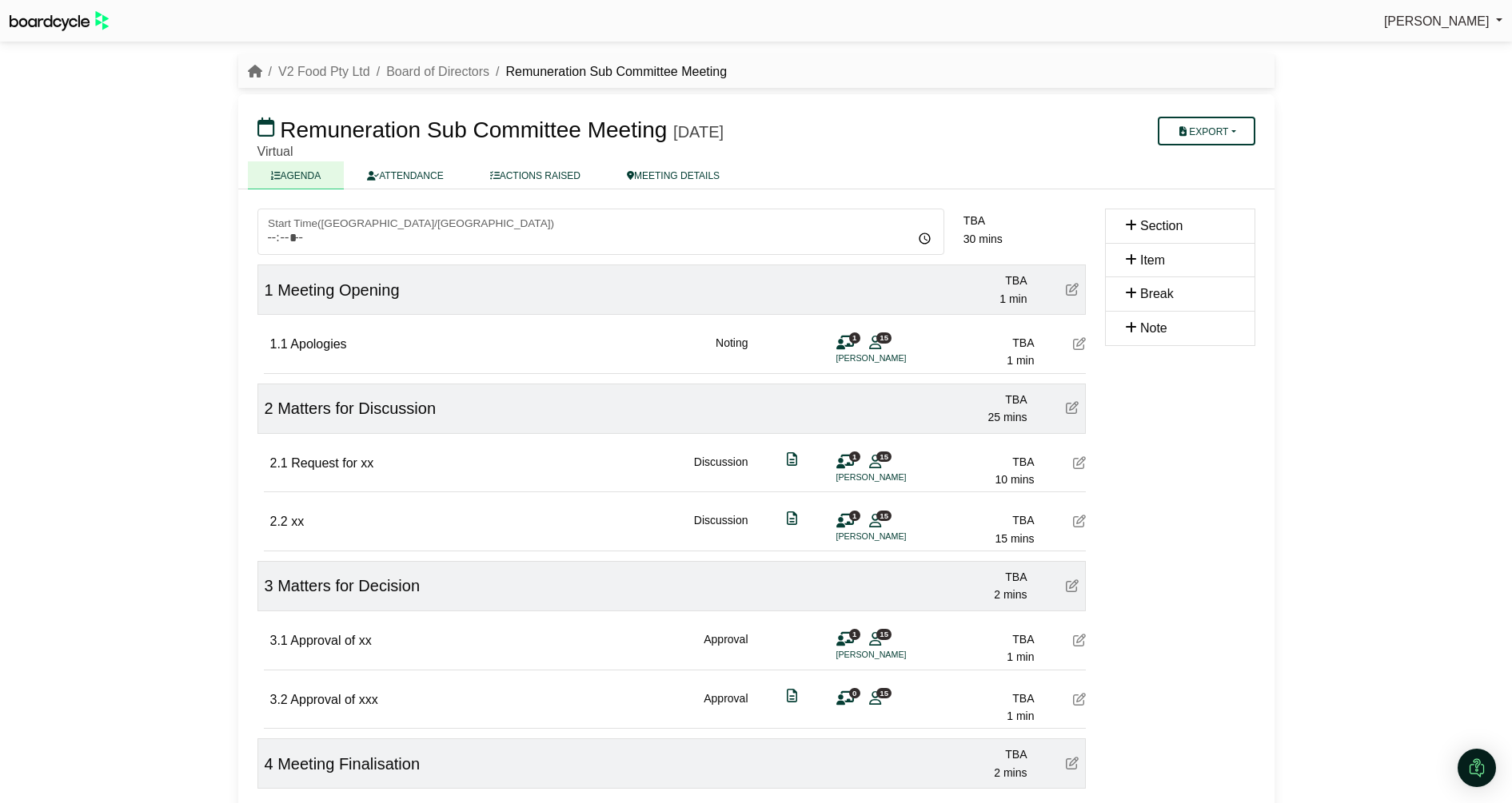
click at [131, 282] on div "[PERSON_NAME] Sign Out V2 Food Pty Ltd Board of Directors Remuneration Sub Comm…" at bounding box center [756, 401] width 1512 height 803
click at [185, 534] on div "Julia Connolly Sign Out V2 Food Pty Ltd Board of Directors Remuneration Sub Com…" at bounding box center [756, 401] width 1512 height 803
click at [677, 175] on link "MEETING DETAILS" at bounding box center [673, 176] width 139 height 28
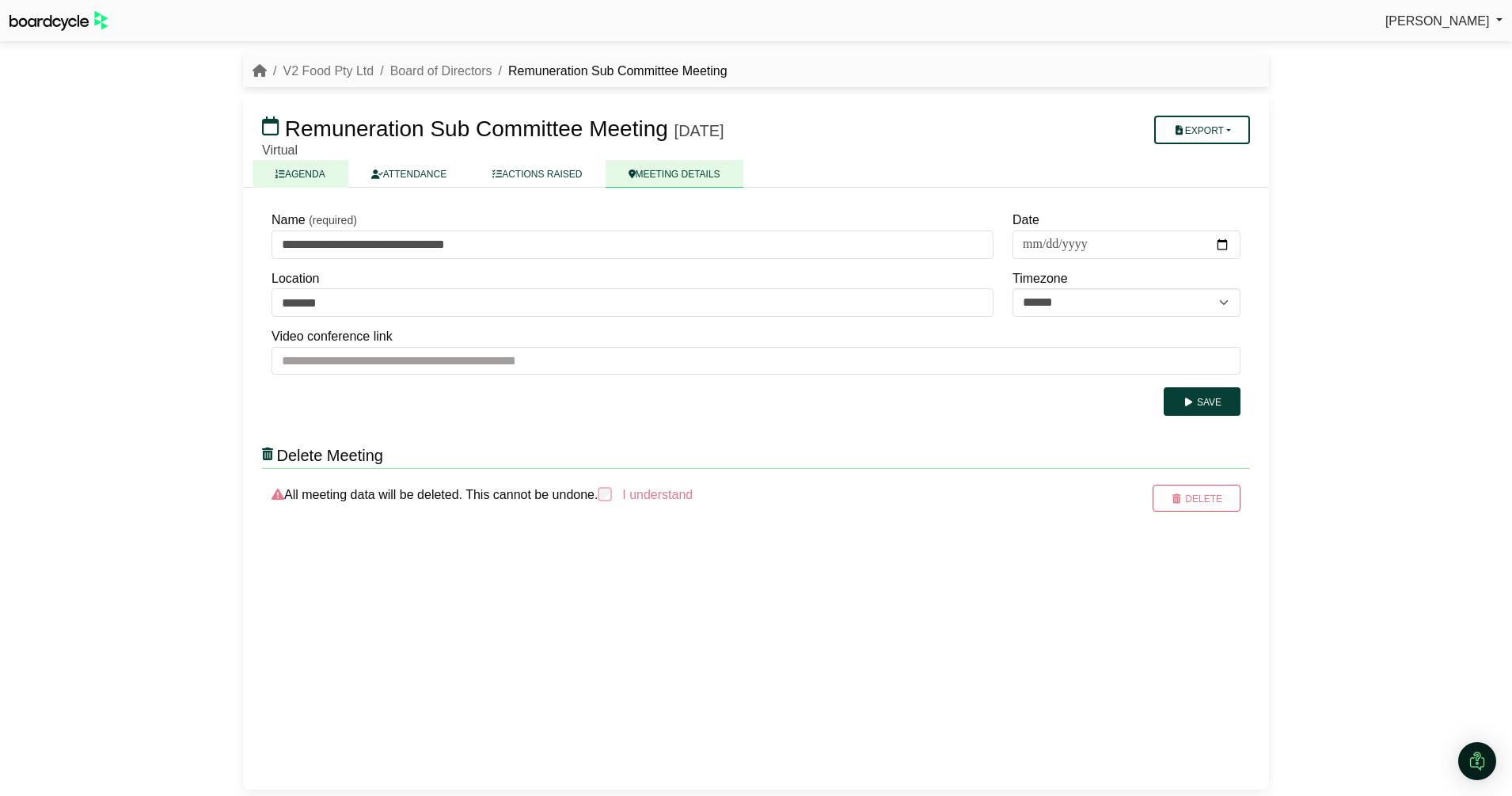
click at [309, 174] on link "AGENDA" at bounding box center [300, 174] width 96 height 28
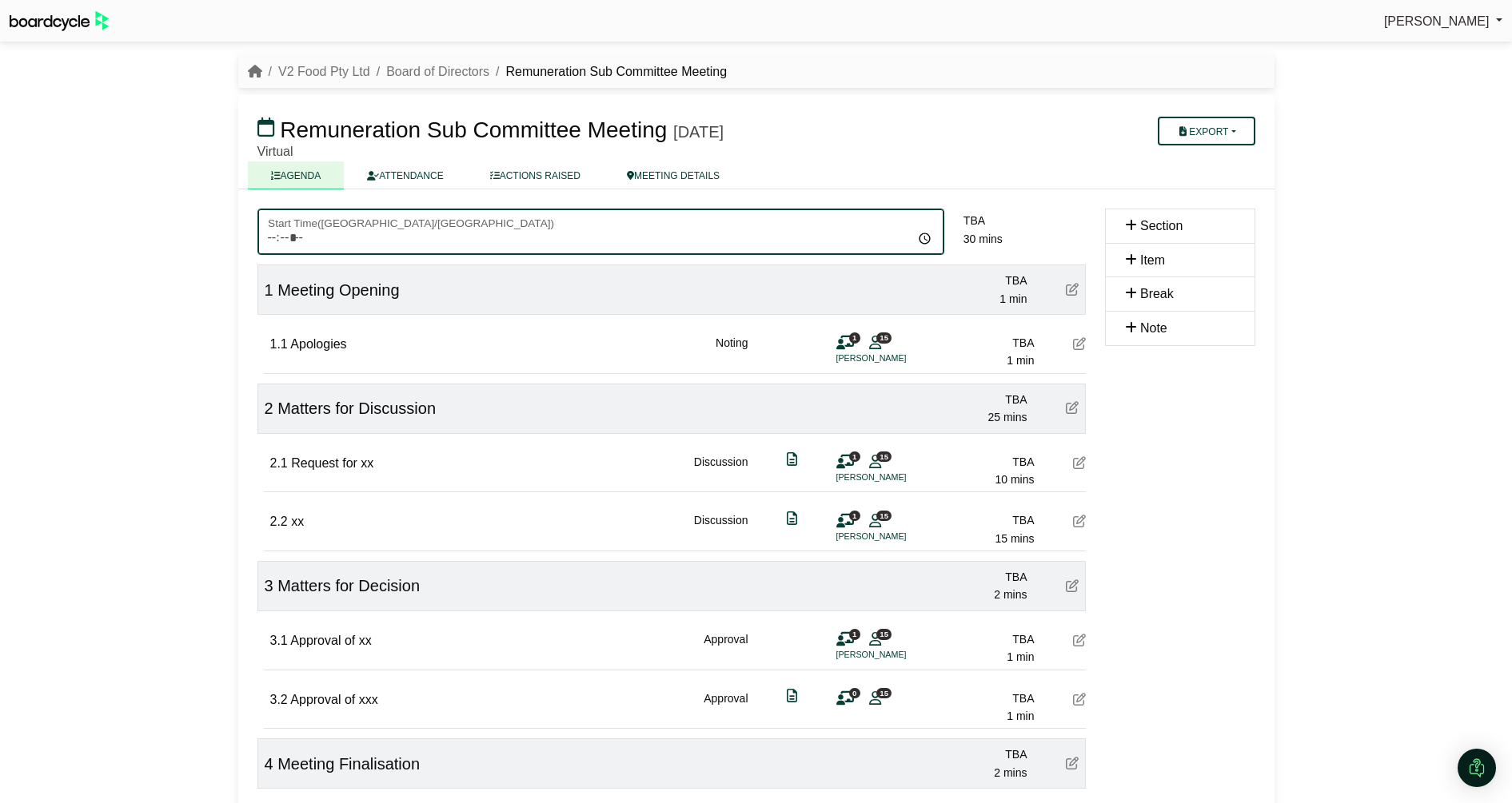
click at [308, 233] on input "Start Time ( [GEOGRAPHIC_DATA]/[GEOGRAPHIC_DATA] )" at bounding box center [600, 232] width 687 height 47
type input "*****"
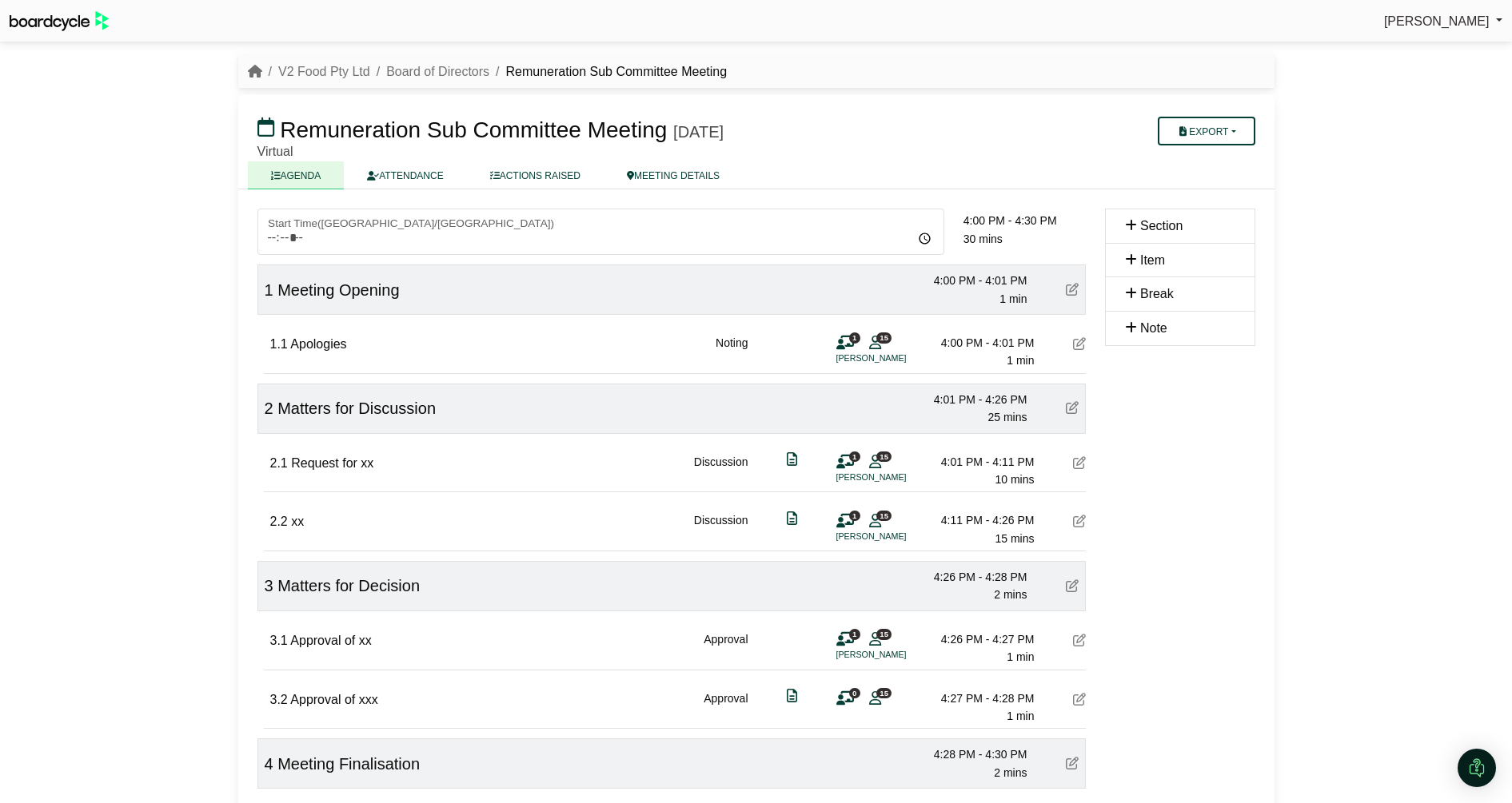
click at [187, 305] on div "[PERSON_NAME] Sign Out V2 Food Pty Ltd Board of Directors Remuneration Sub Comm…" at bounding box center [756, 401] width 1512 height 803
click at [426, 71] on link "Board of Directors" at bounding box center [438, 72] width 103 height 13
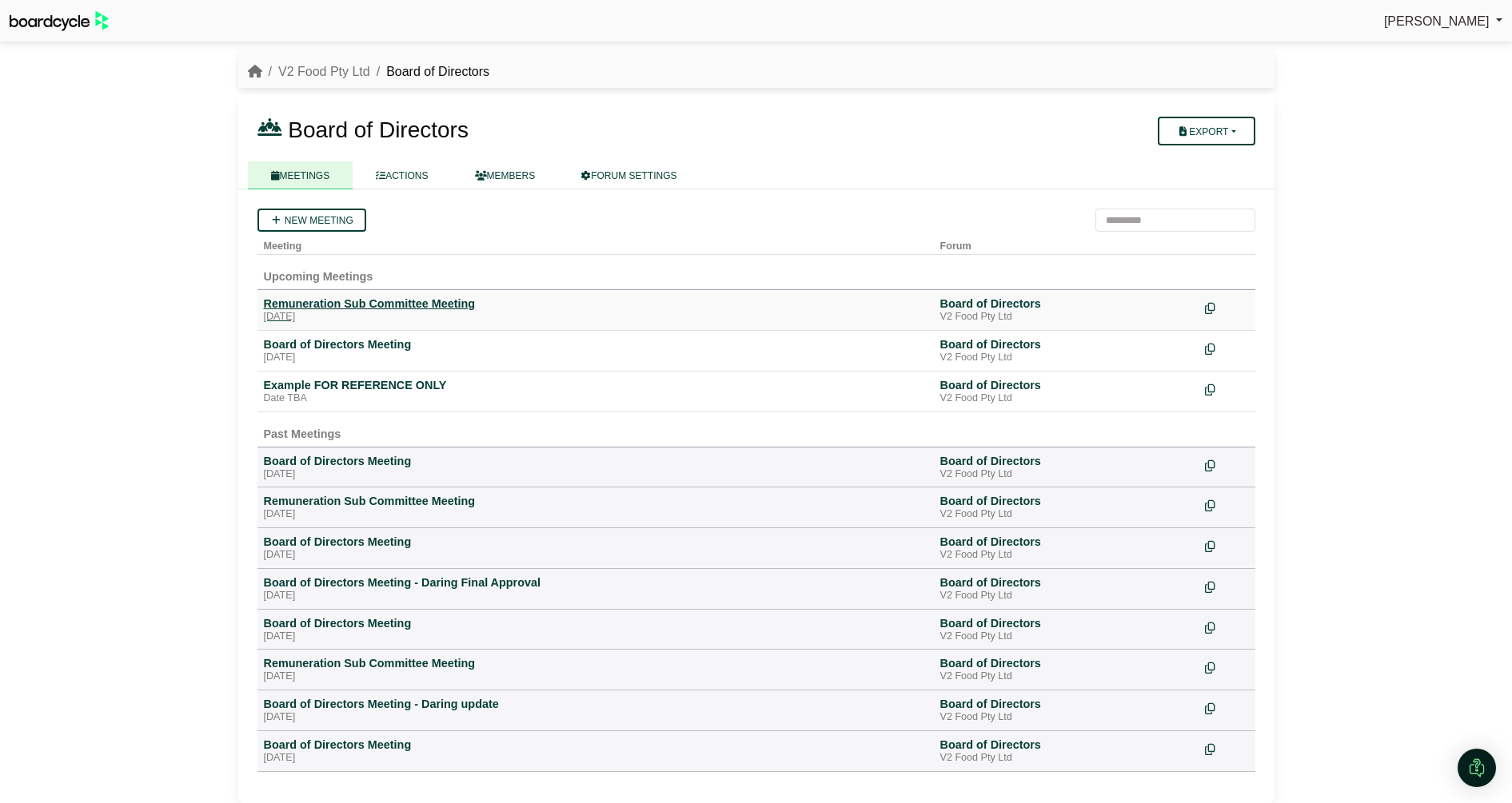
click at [341, 300] on div "Remuneration Sub Committee Meeting" at bounding box center [595, 303] width 664 height 14
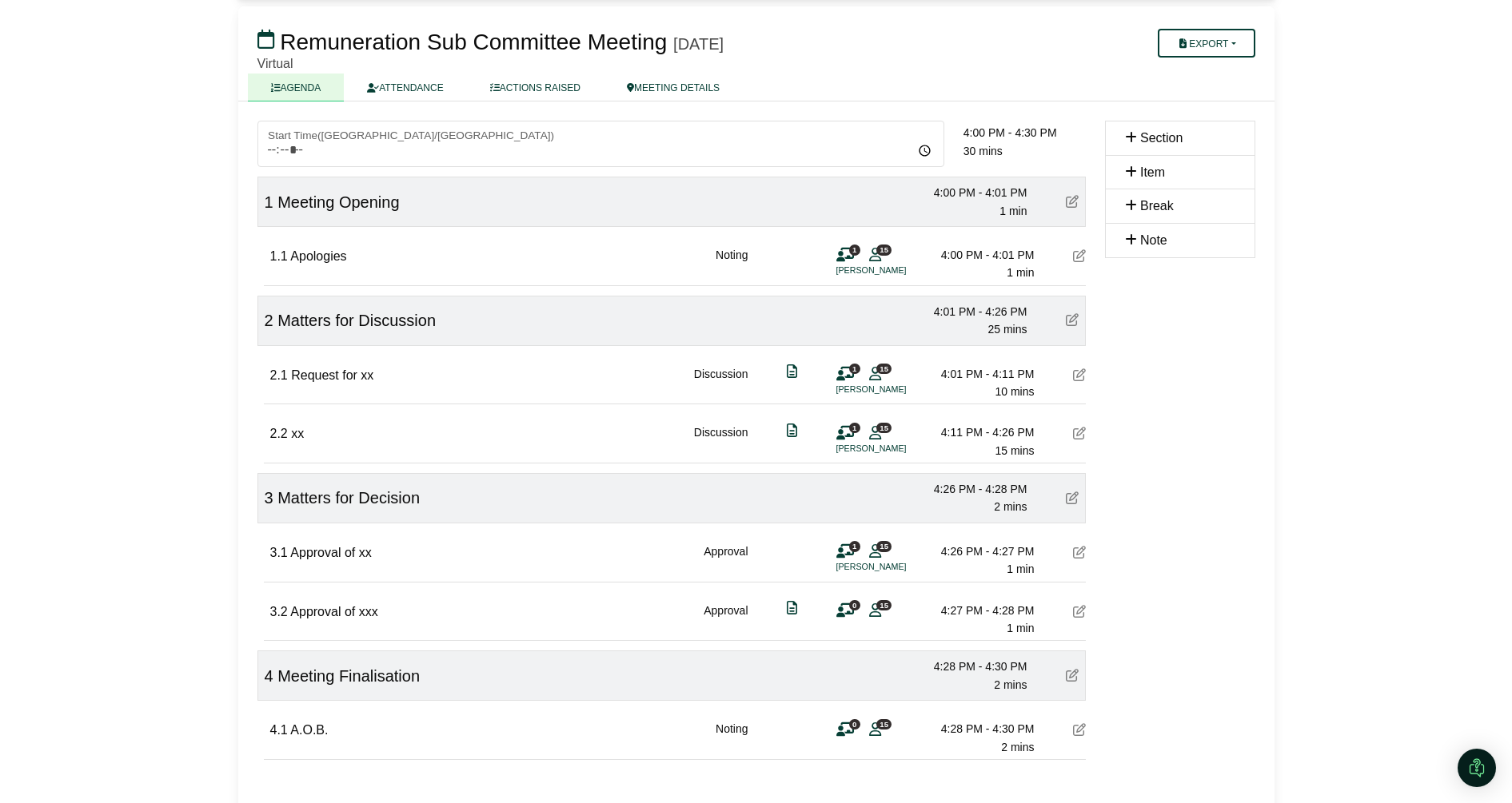
scroll to position [136, 0]
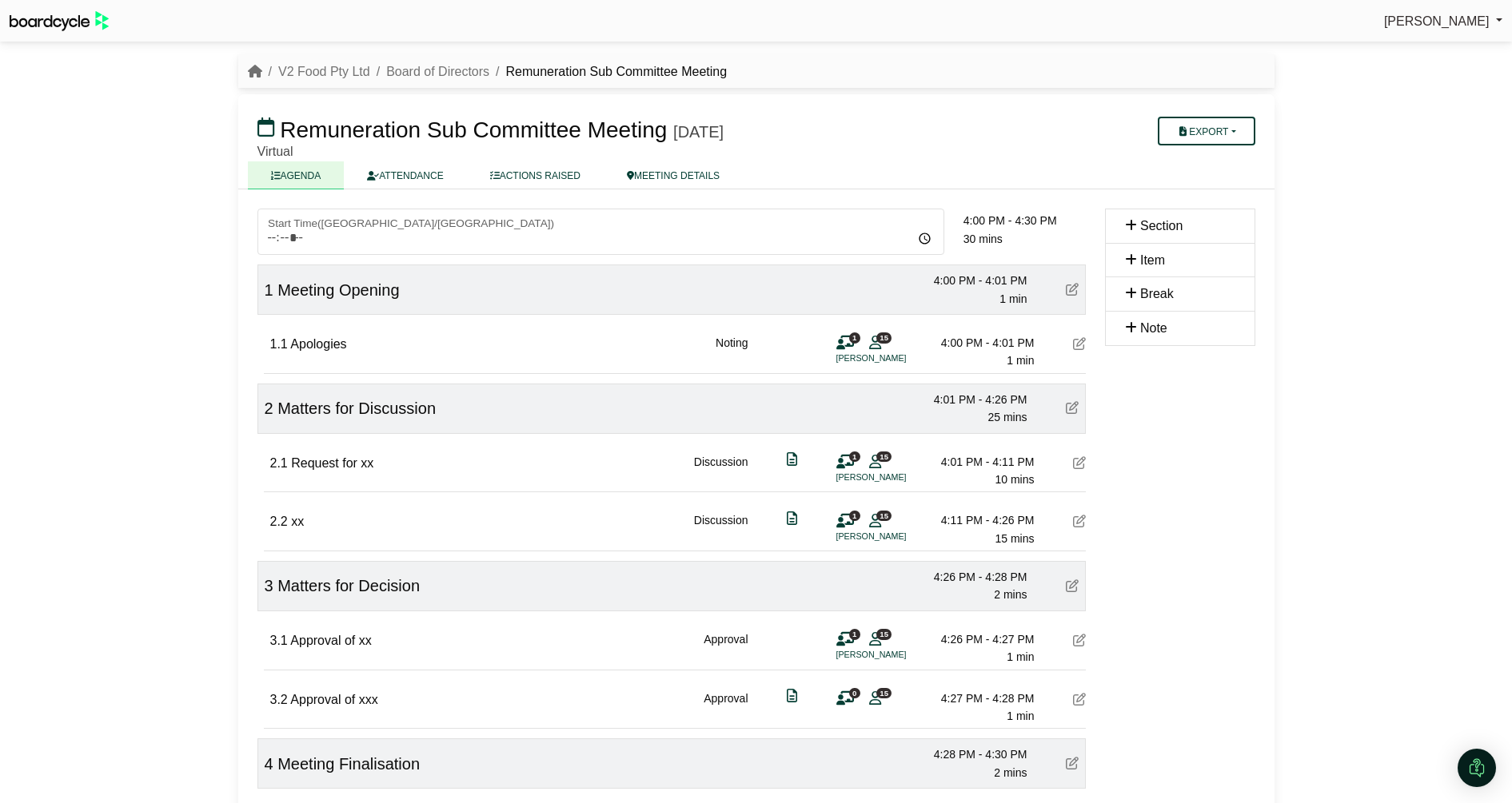
scroll to position [136, 0]
